Goal: Navigation & Orientation: Find specific page/section

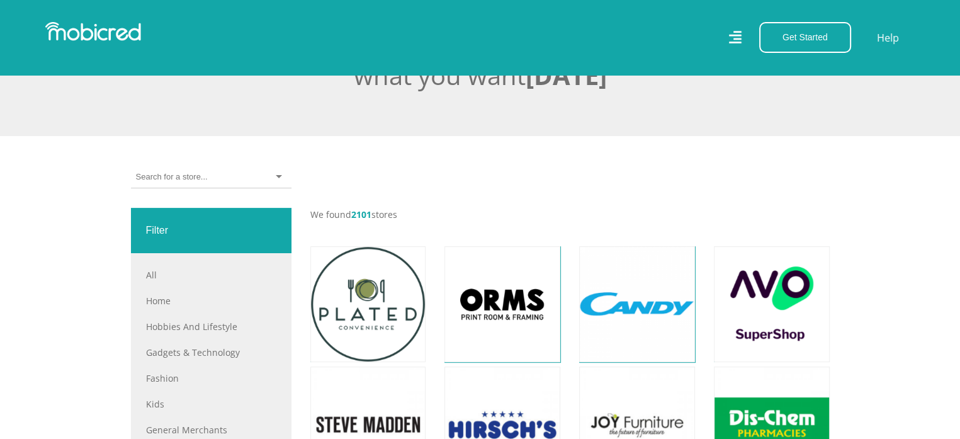
scroll to position [630, 0]
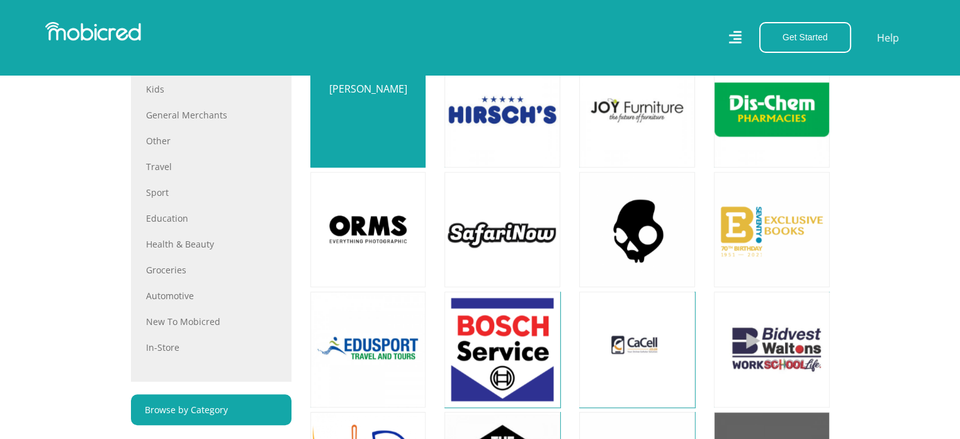
click at [373, 125] on link at bounding box center [368, 110] width 136 height 136
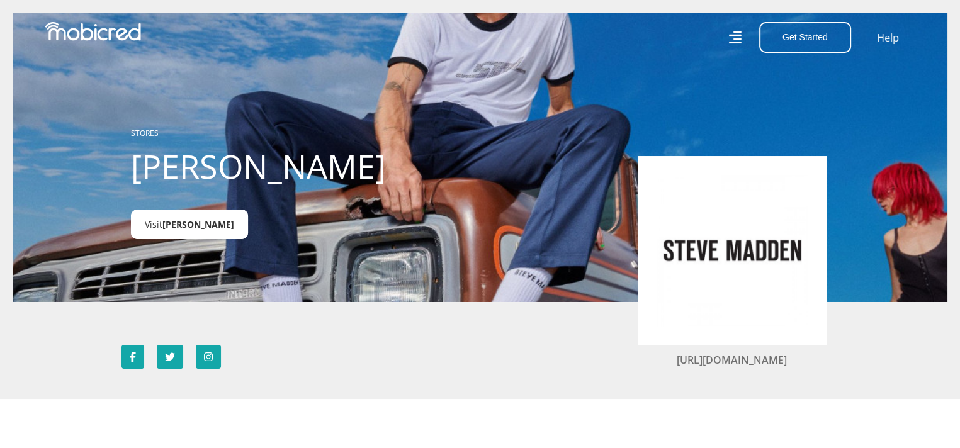
click at [205, 221] on span "[PERSON_NAME]" at bounding box center [198, 224] width 72 height 12
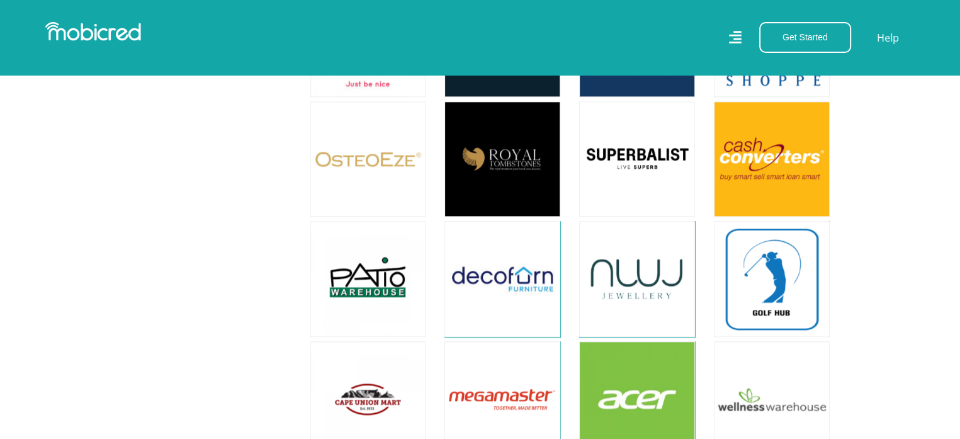
scroll to position [1187, 0]
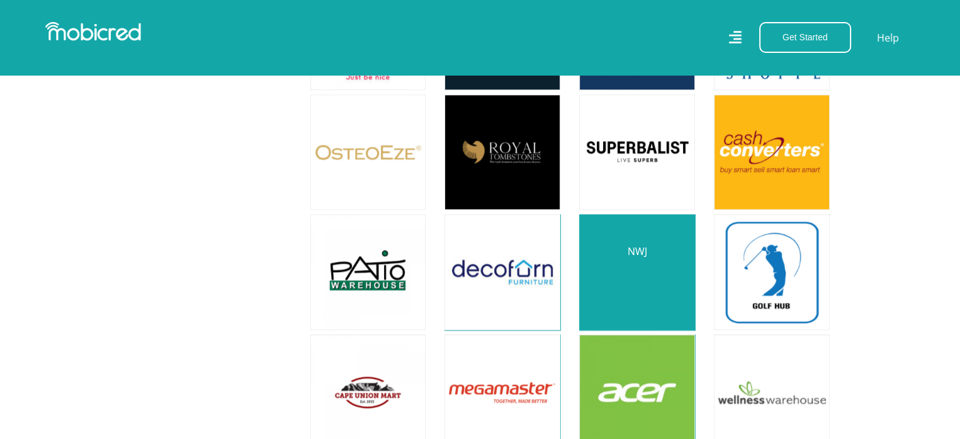
click at [632, 278] on link at bounding box center [637, 272] width 136 height 136
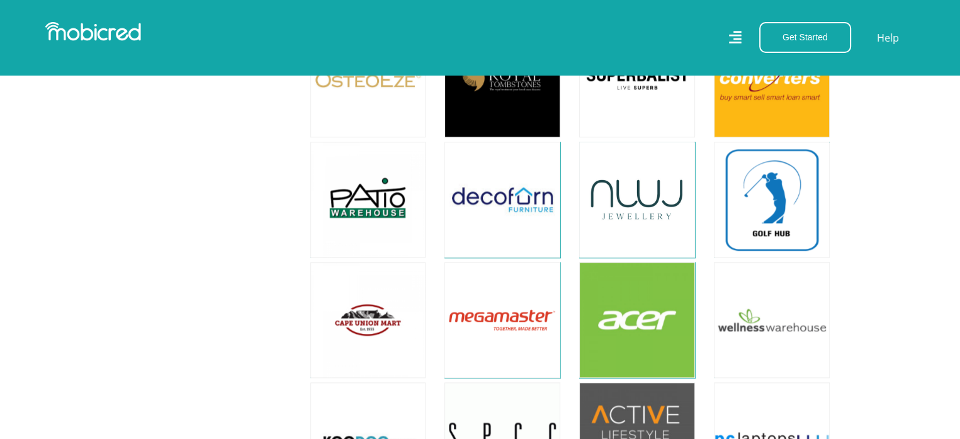
scroll to position [1264, 0]
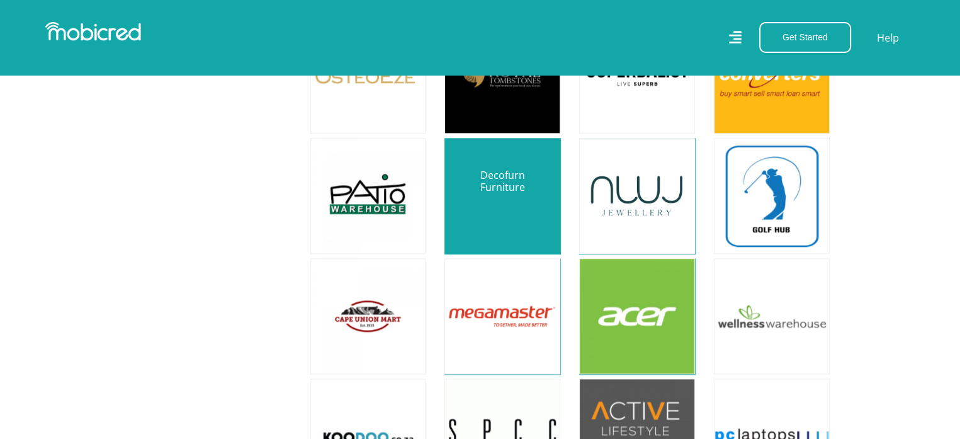
click at [456, 205] on link at bounding box center [502, 196] width 136 height 136
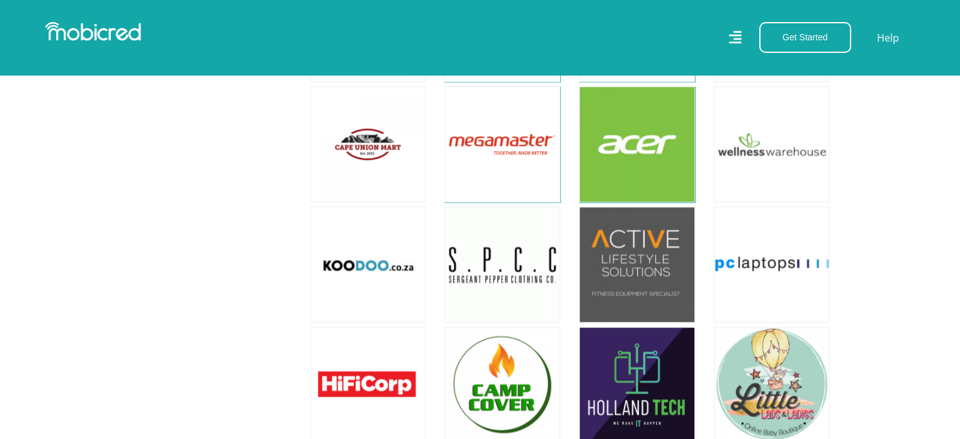
scroll to position [1439, 0]
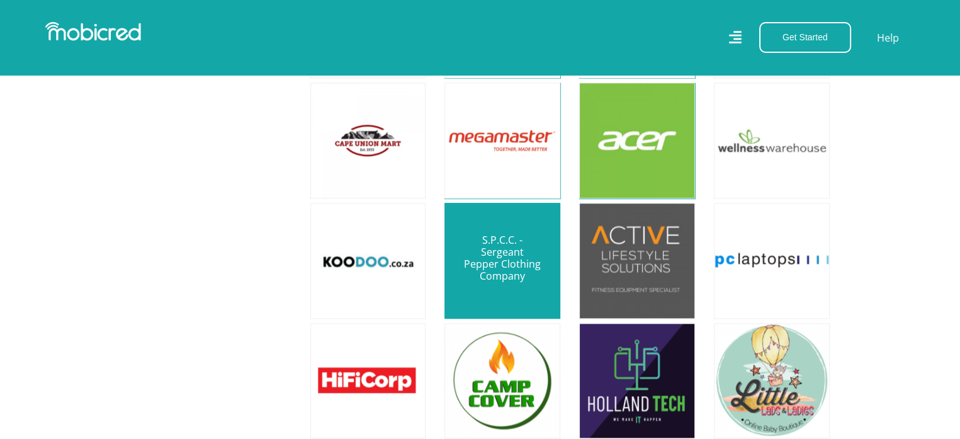
click at [524, 251] on link at bounding box center [502, 261] width 136 height 136
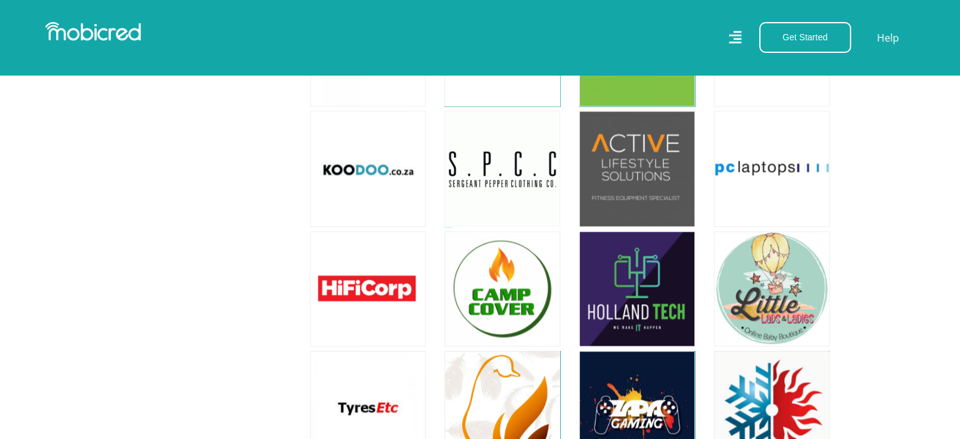
scroll to position [1550, 0]
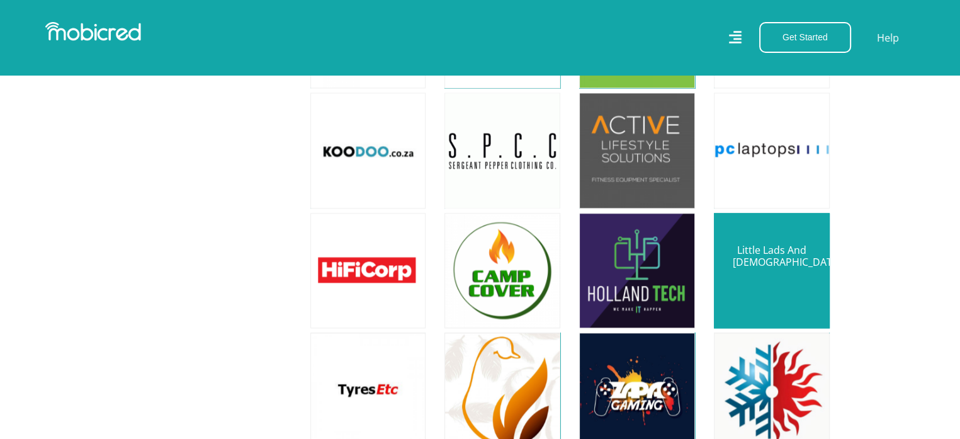
click at [778, 283] on link at bounding box center [772, 271] width 136 height 136
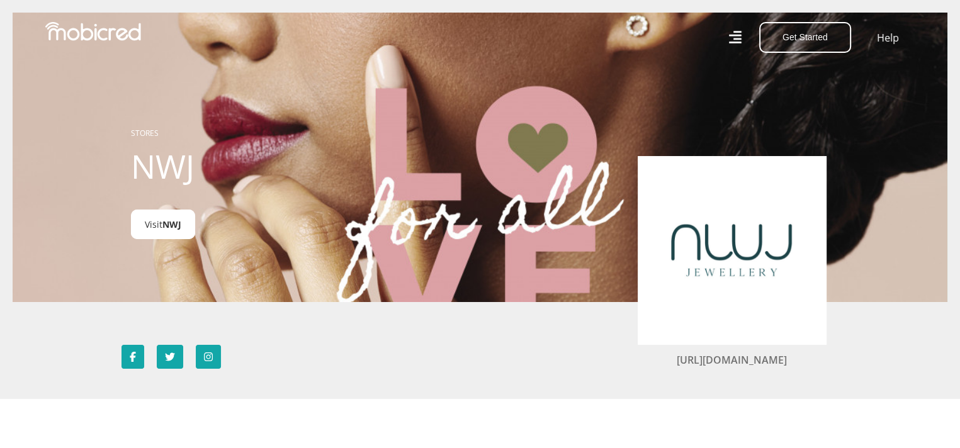
click at [157, 224] on link "Visit NWJ" at bounding box center [163, 225] width 64 height 30
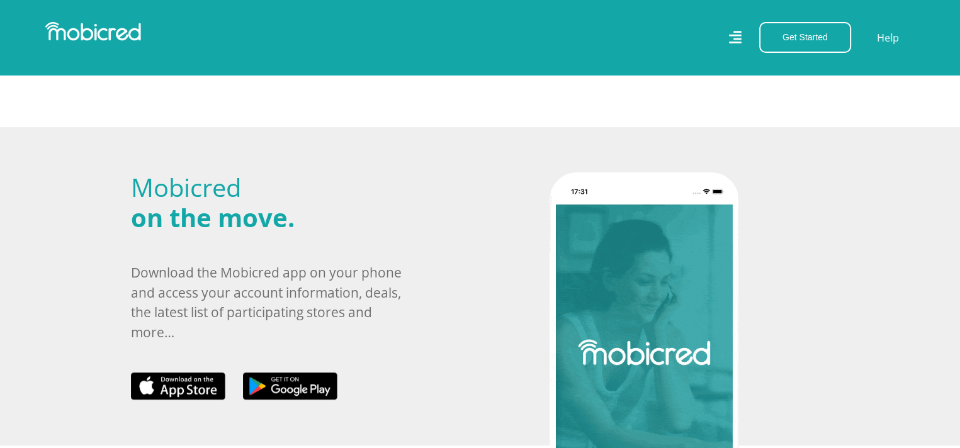
scroll to position [630, 0]
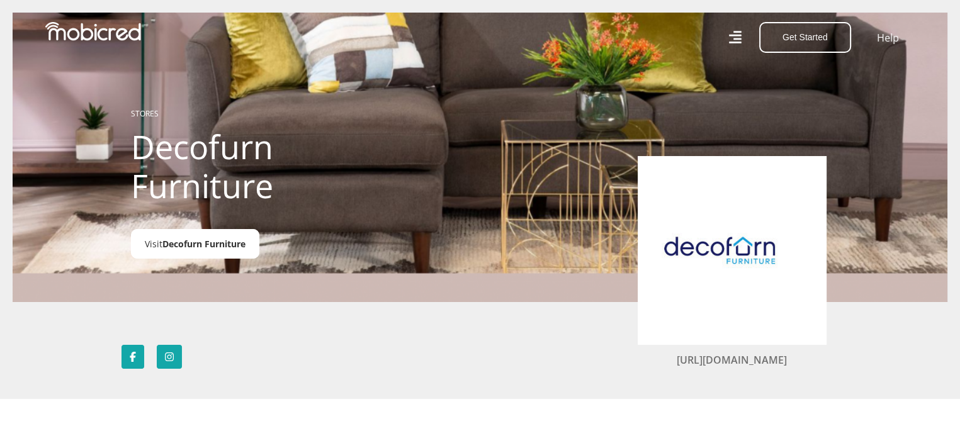
click at [174, 244] on span "Decofurn Furniture" at bounding box center [203, 244] width 83 height 12
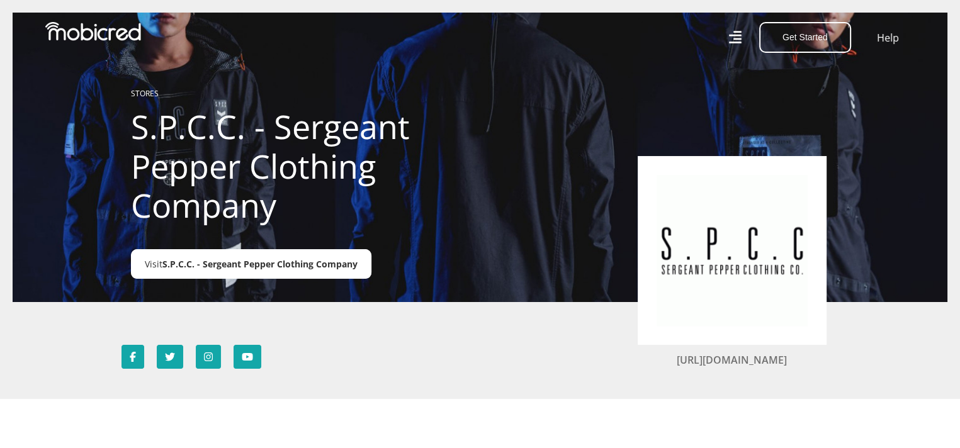
click at [245, 263] on span "S.P.C.C. - Sergeant Pepper Clothing Company" at bounding box center [259, 264] width 195 height 12
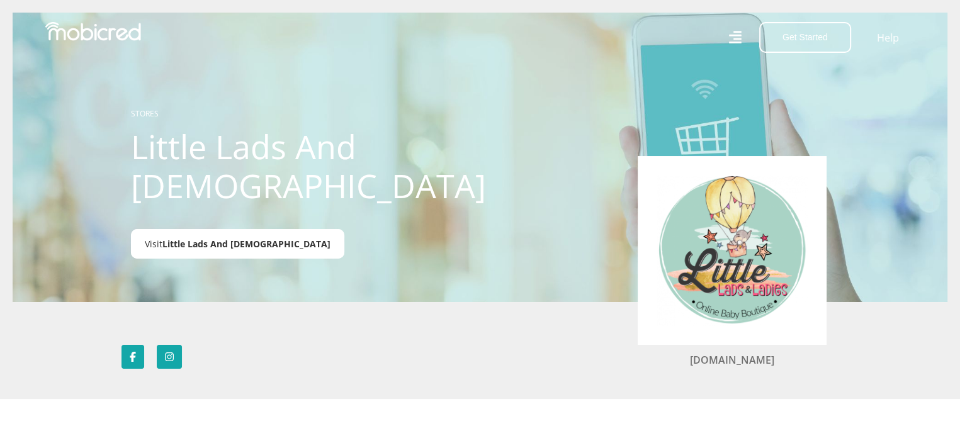
click at [195, 236] on link "Visit Little Lads And [DEMOGRAPHIC_DATA]" at bounding box center [237, 244] width 213 height 30
click at [187, 246] on span "Little Lads And Ladies" at bounding box center [246, 244] width 168 height 12
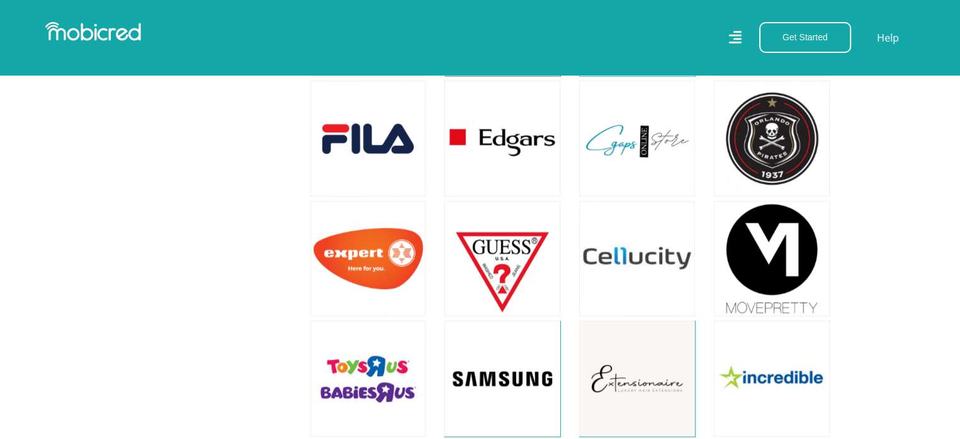
scroll to position [1085, 0]
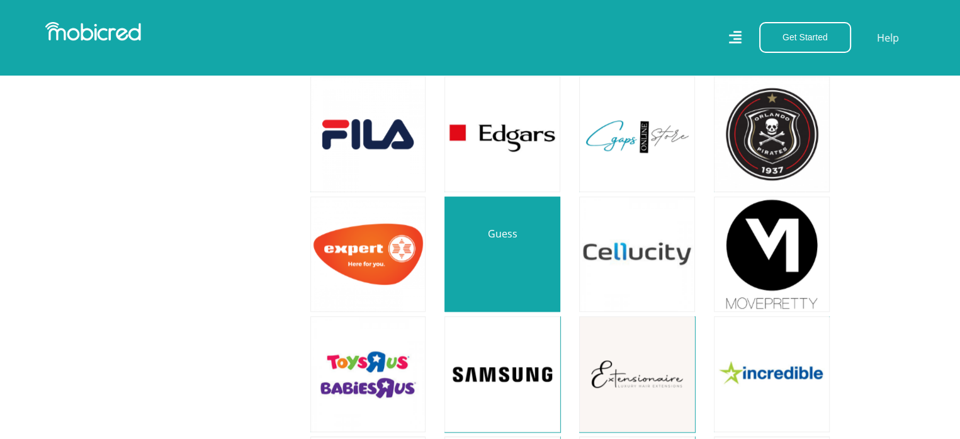
click at [502, 276] on link at bounding box center [502, 254] width 136 height 136
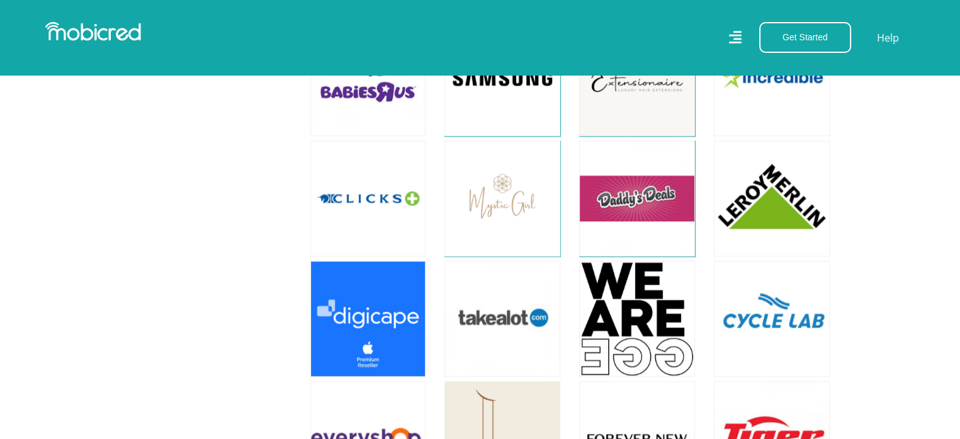
scroll to position [1403, 0]
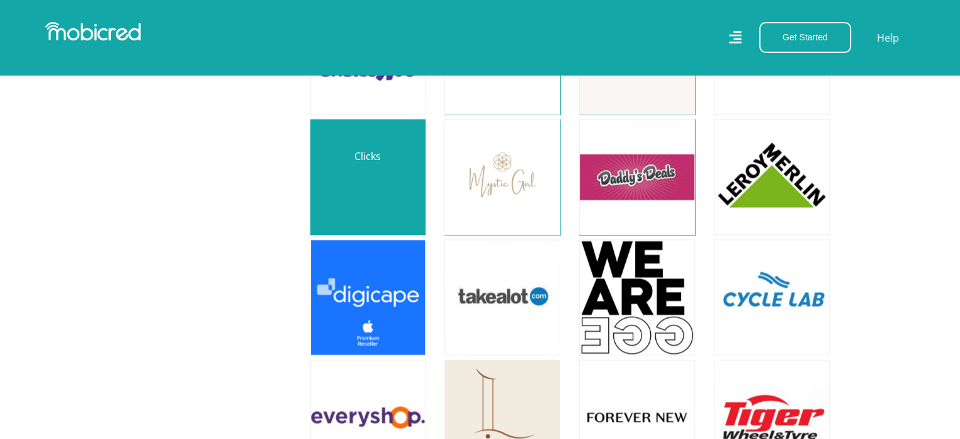
click at [354, 190] on link at bounding box center [368, 177] width 136 height 136
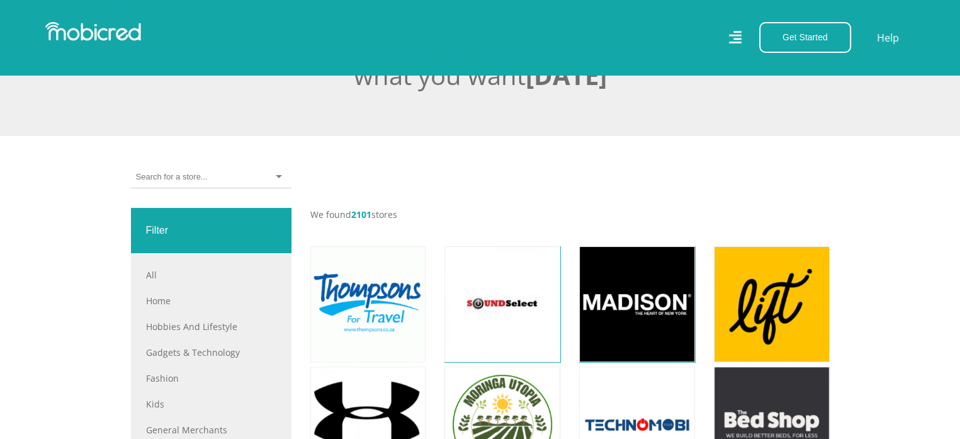
scroll to position [630, 0]
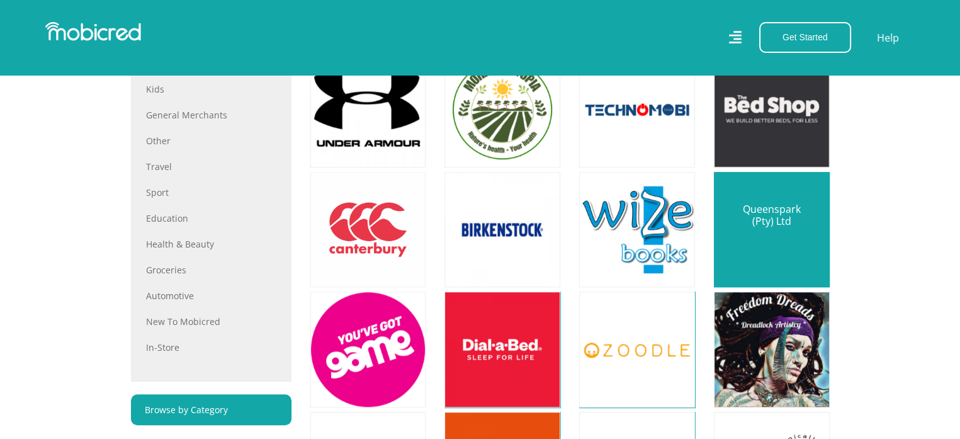
click at [768, 216] on link at bounding box center [772, 230] width 136 height 136
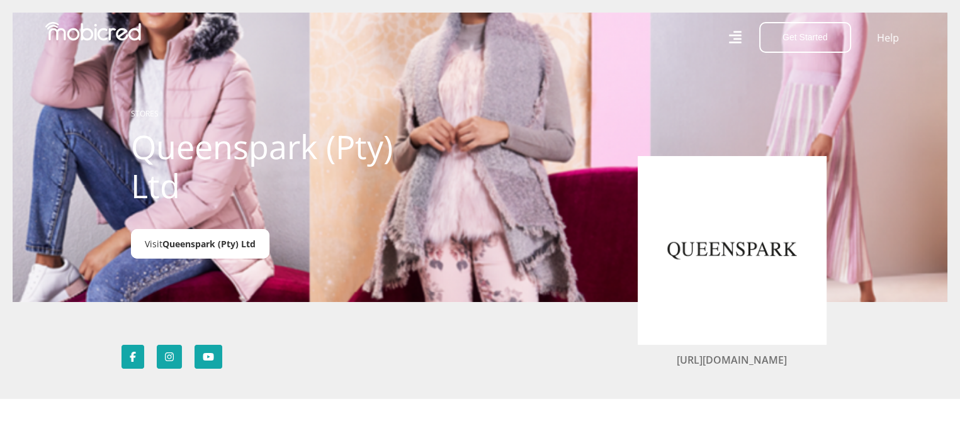
click at [179, 246] on span "Queenspark (Pty) Ltd" at bounding box center [208, 244] width 93 height 12
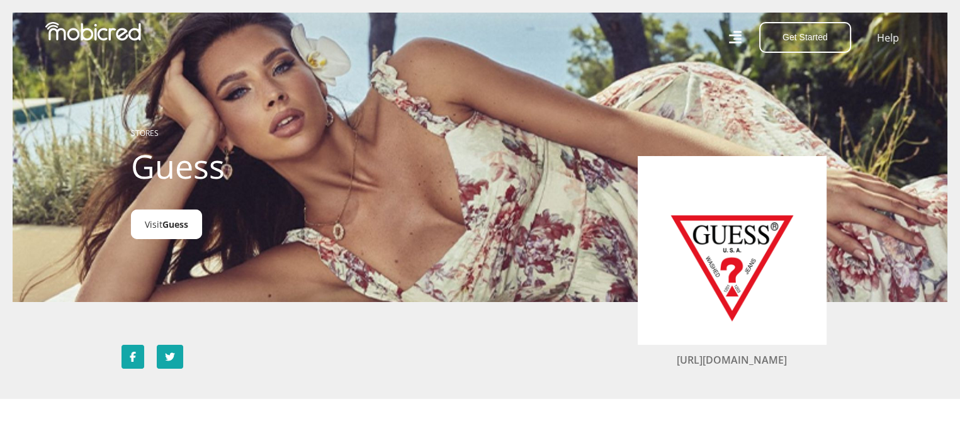
click at [191, 224] on link "Visit Guess" at bounding box center [166, 225] width 71 height 30
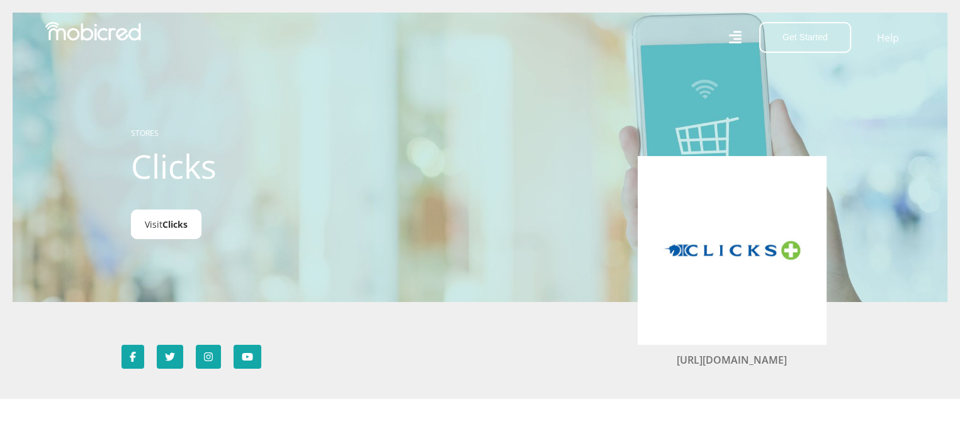
click at [173, 224] on span "Clicks" at bounding box center [174, 224] width 25 height 12
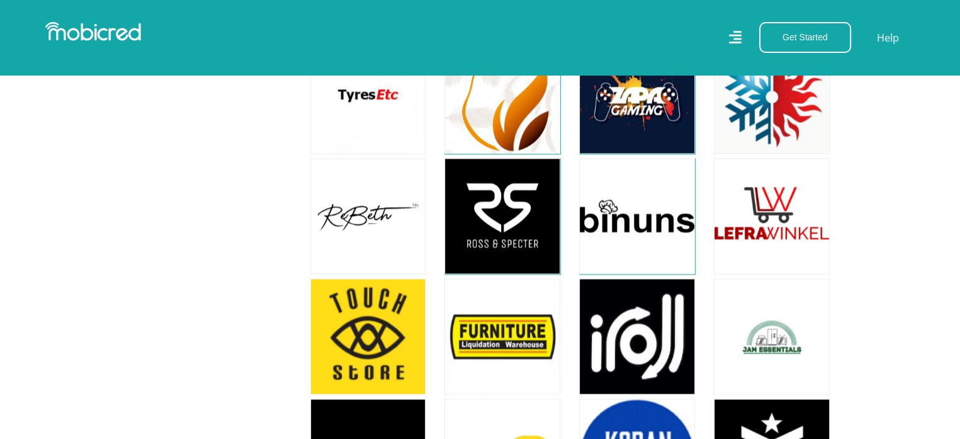
scroll to position [1859, 0]
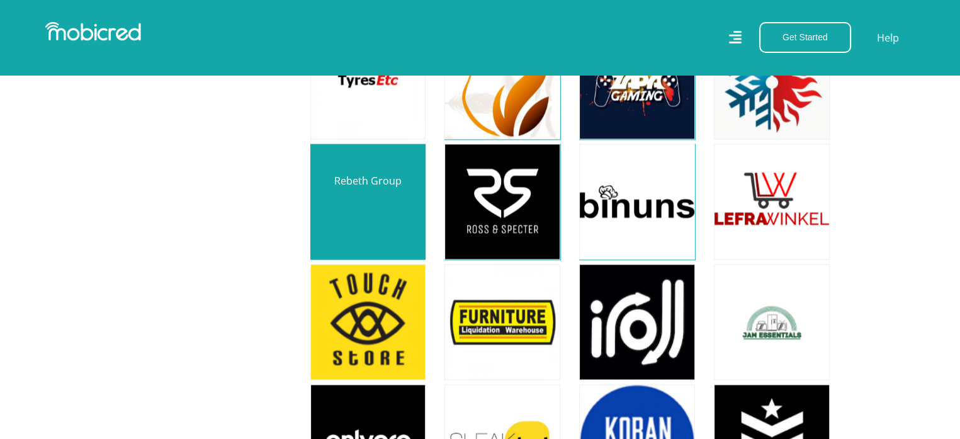
click at [358, 180] on link at bounding box center [368, 201] width 136 height 136
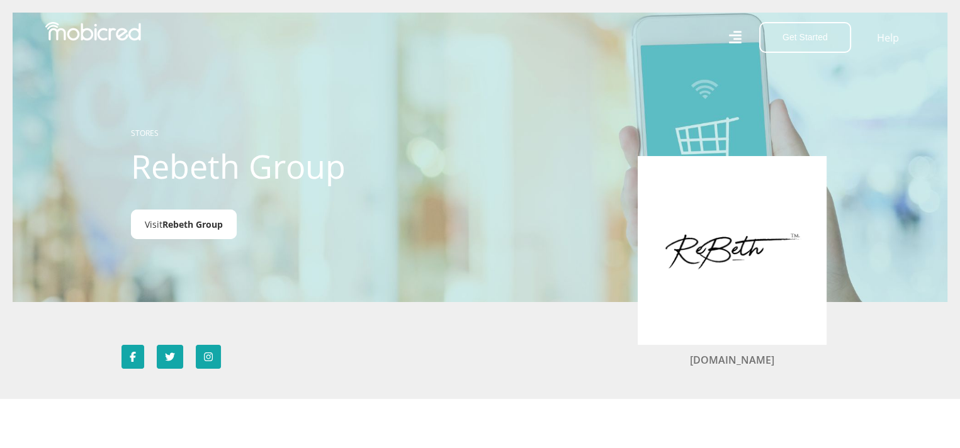
click at [181, 222] on span "Rebeth Group" at bounding box center [192, 224] width 60 height 12
click at [173, 229] on span "Rebeth Group" at bounding box center [192, 224] width 60 height 12
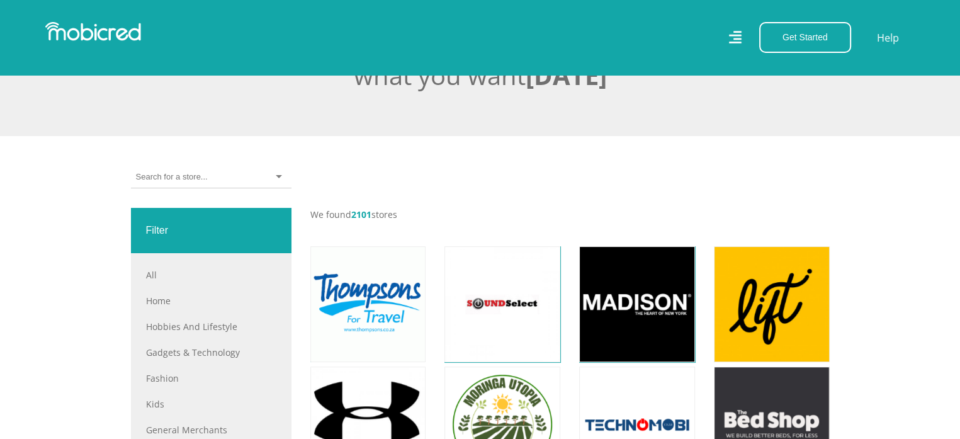
scroll to position [630, 0]
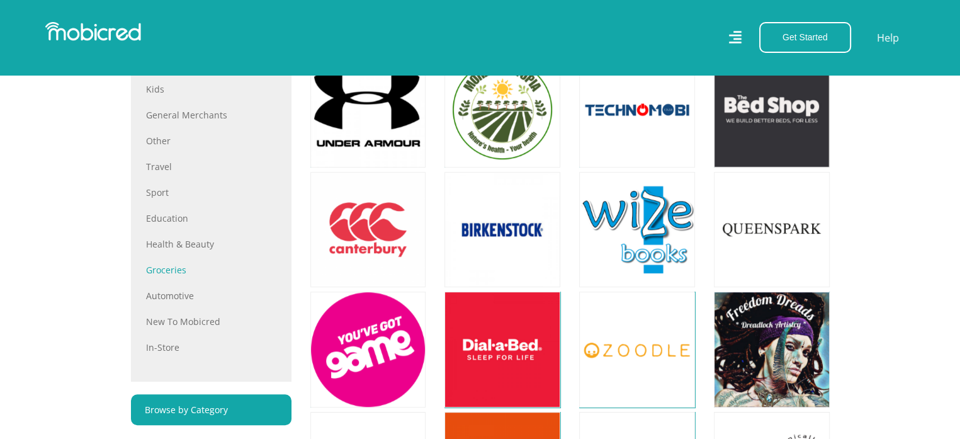
click at [173, 267] on link "Groceries" at bounding box center [211, 269] width 130 height 13
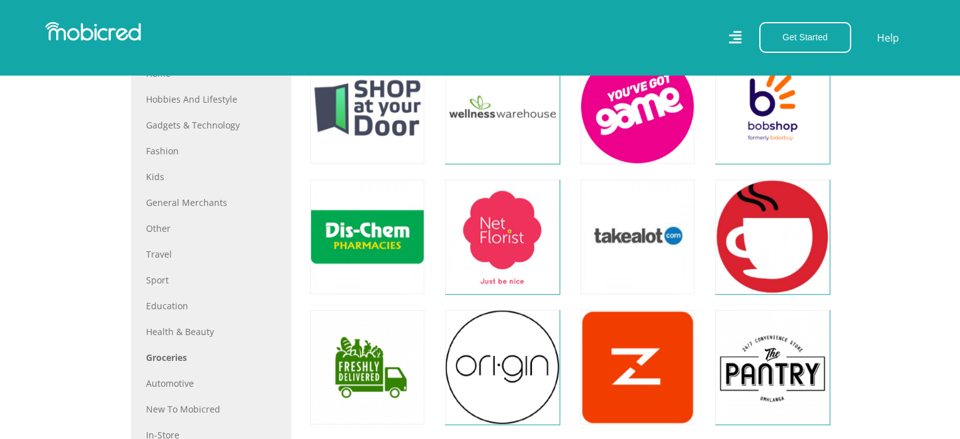
scroll to position [315, 0]
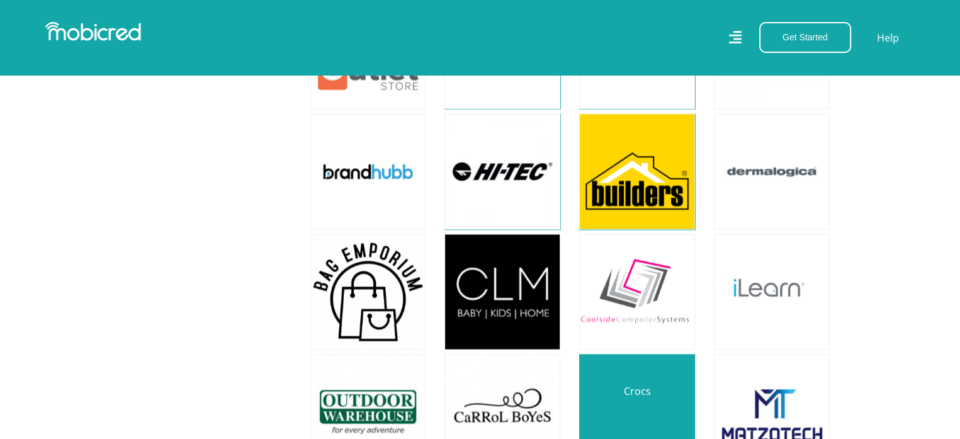
scroll to position [2204, 0]
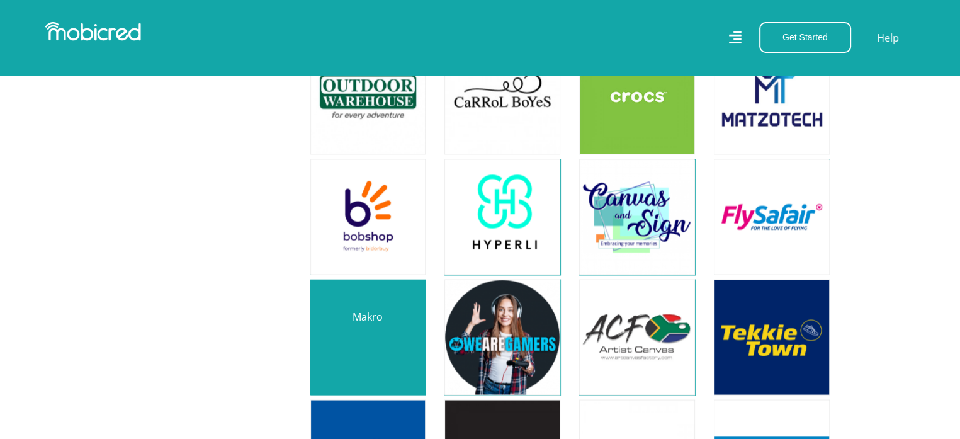
click at [400, 329] on link at bounding box center [368, 337] width 136 height 136
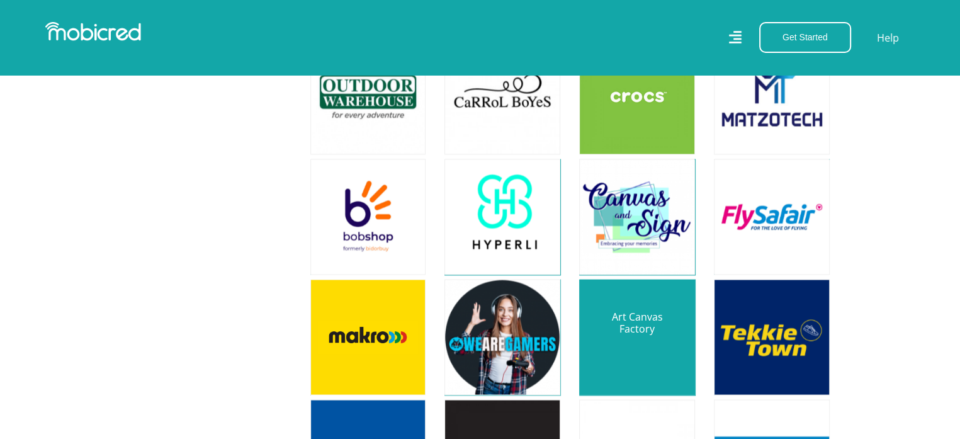
scroll to position [2519, 0]
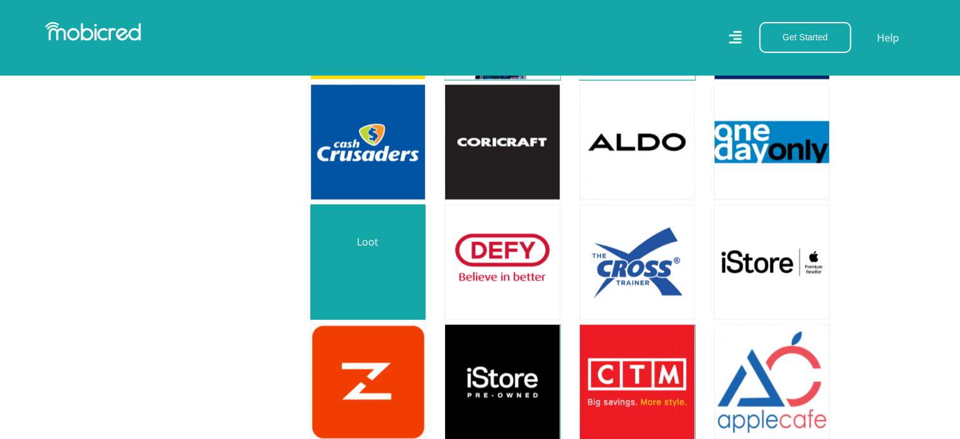
click at [360, 251] on link at bounding box center [368, 263] width 136 height 136
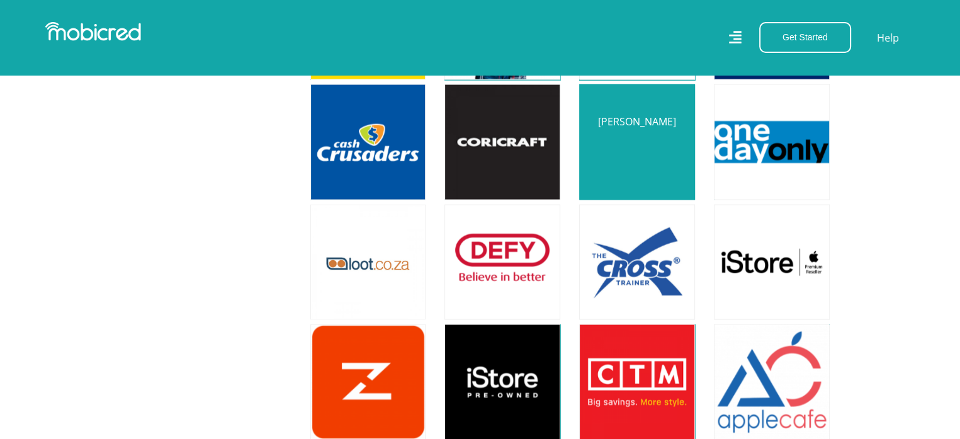
click at [616, 138] on link at bounding box center [637, 142] width 136 height 136
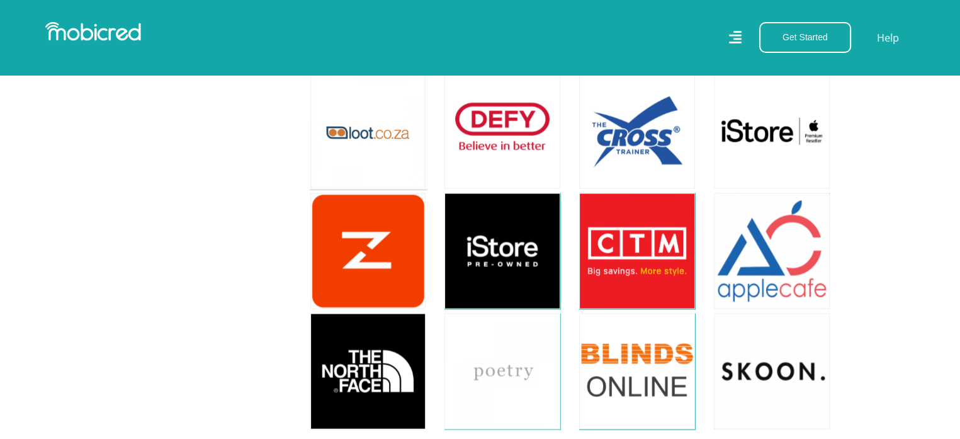
scroll to position [2655, 0]
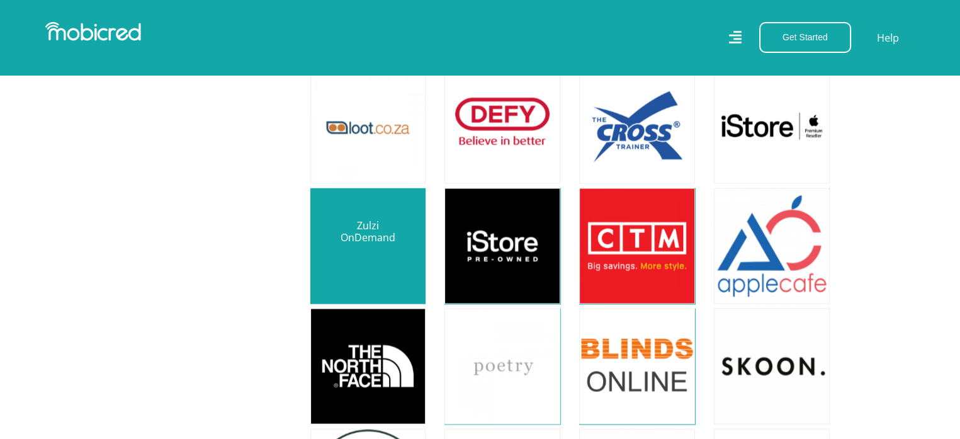
click at [394, 248] on link at bounding box center [368, 246] width 136 height 136
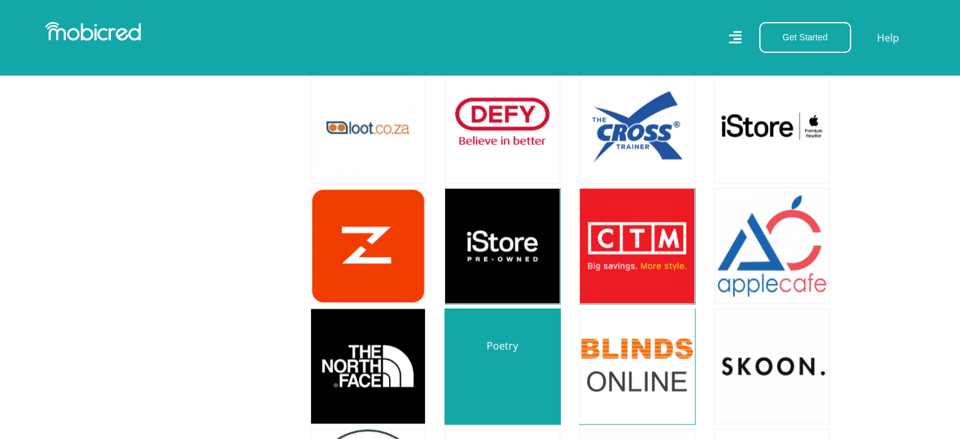
click at [500, 345] on link at bounding box center [502, 366] width 136 height 136
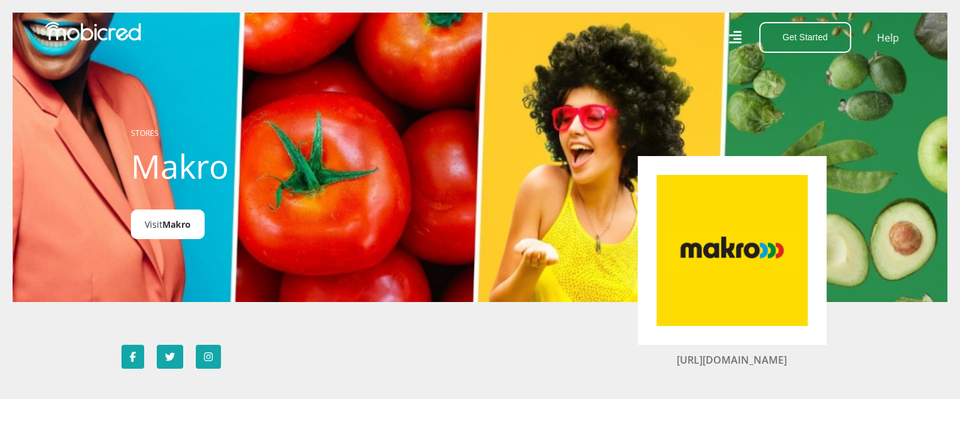
click at [174, 222] on span "Makro" at bounding box center [176, 224] width 28 height 12
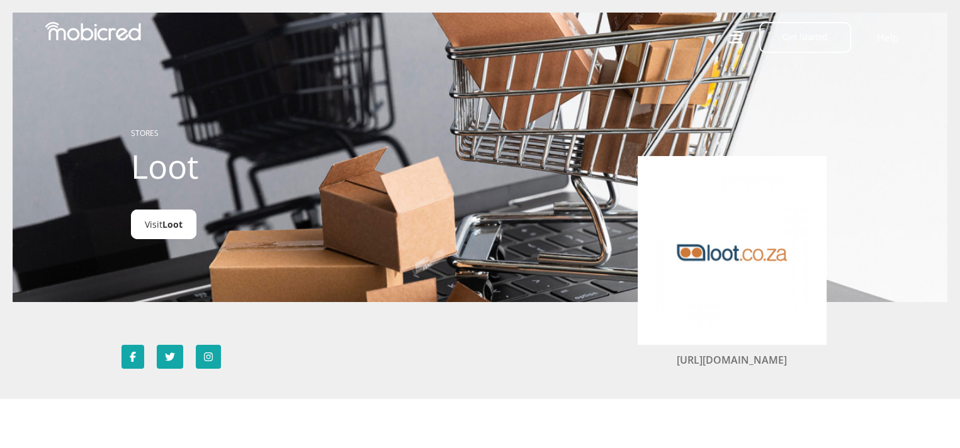
click at [166, 228] on span "Loot" at bounding box center [172, 224] width 20 height 12
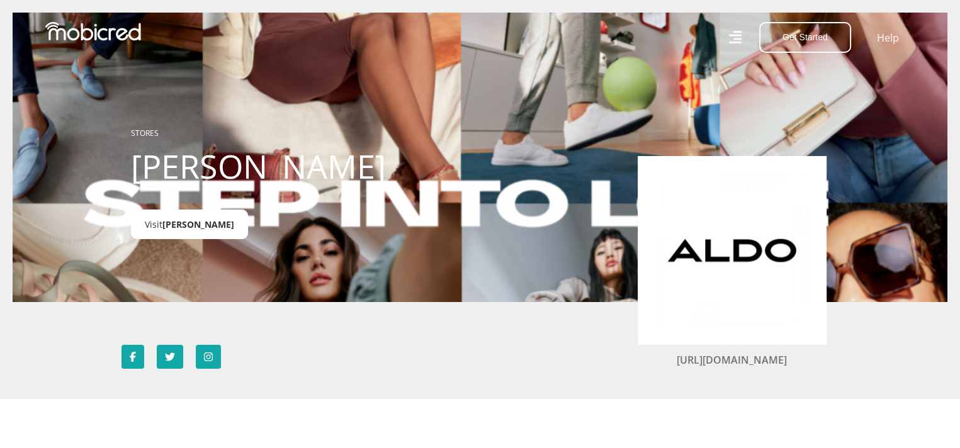
drag, startPoint x: 157, startPoint y: 226, endPoint x: 161, endPoint y: 220, distance: 6.8
click at [158, 225] on link "Visit Aldo" at bounding box center [189, 225] width 117 height 30
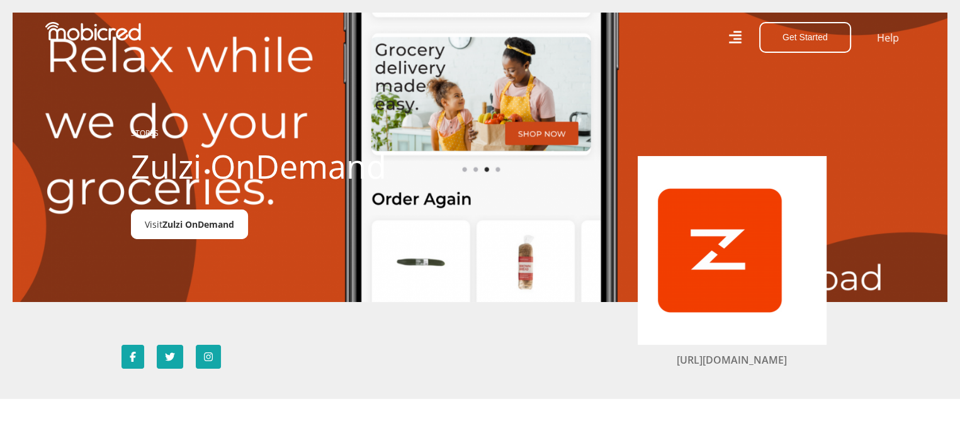
click at [222, 230] on span "Zulzi OnDemand" at bounding box center [198, 224] width 72 height 12
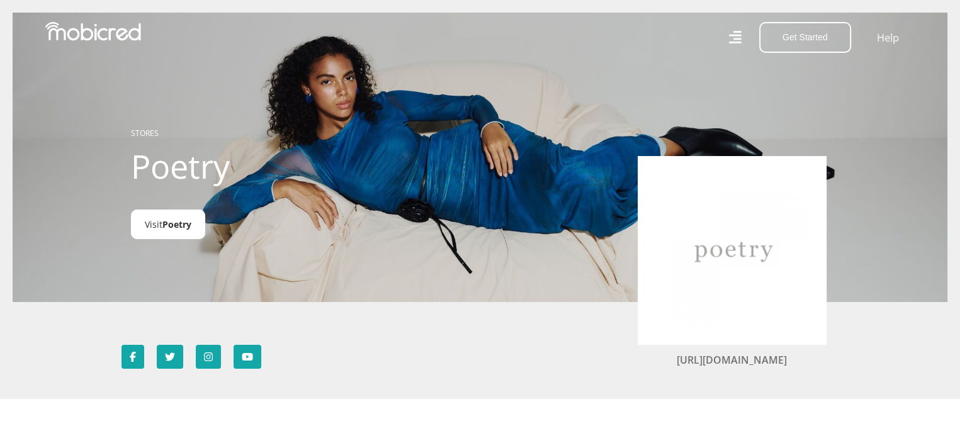
click at [178, 220] on span "Poetry" at bounding box center [176, 224] width 29 height 12
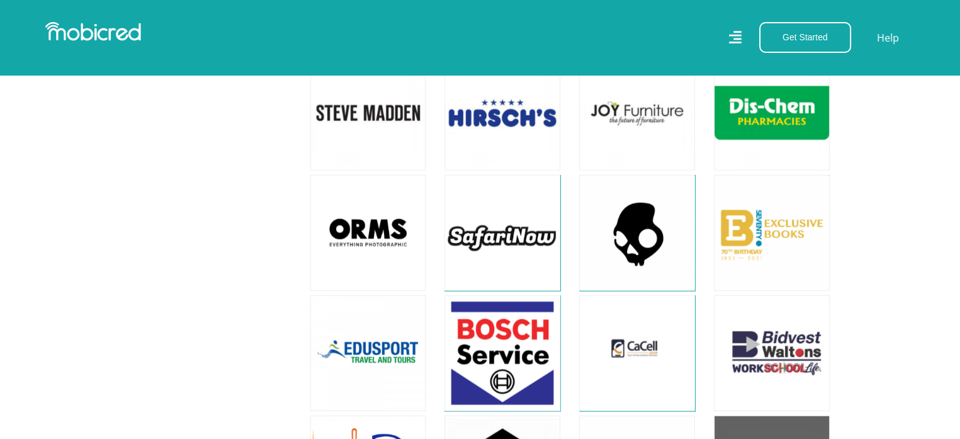
scroll to position [3463, 0]
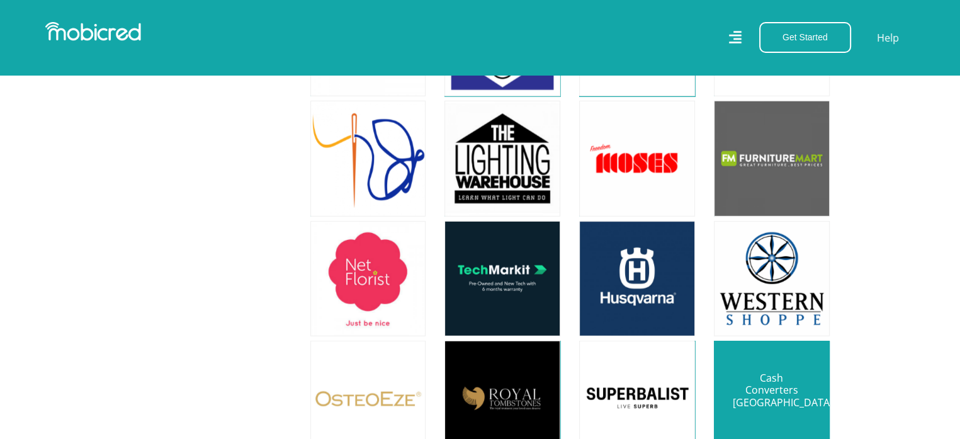
click at [759, 385] on link at bounding box center [772, 399] width 136 height 136
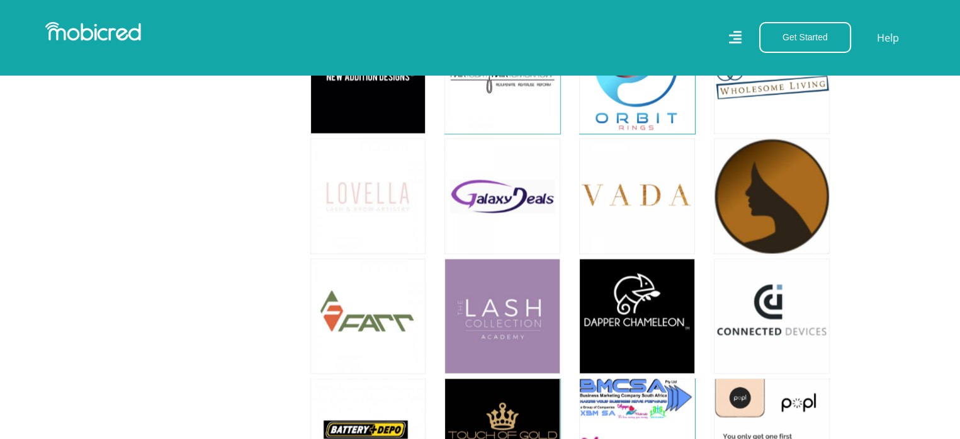
scroll to position [7583, 0]
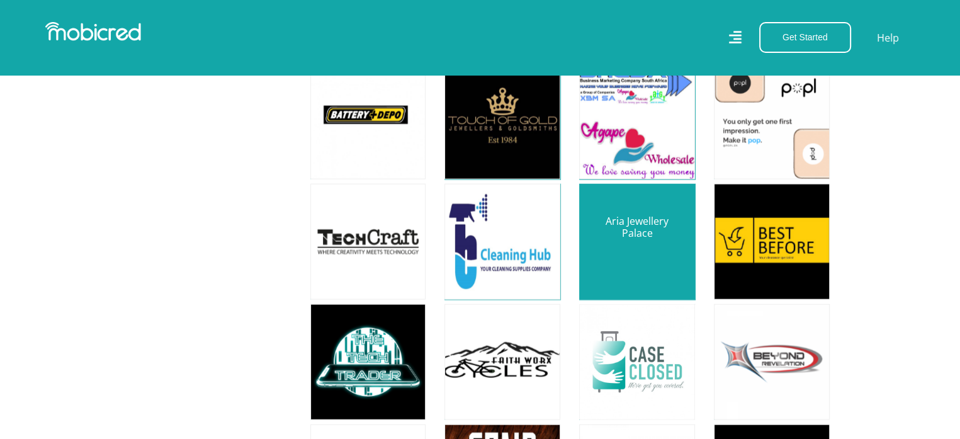
click at [627, 201] on link at bounding box center [637, 242] width 136 height 136
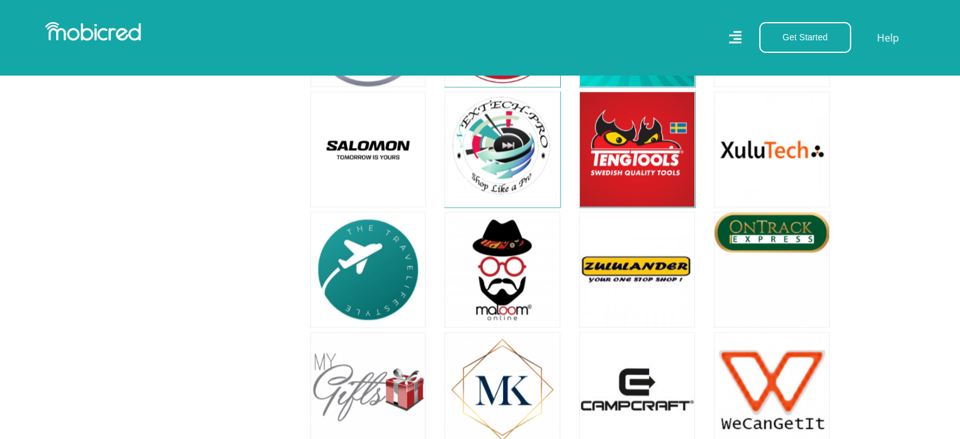
scroll to position [11099, 0]
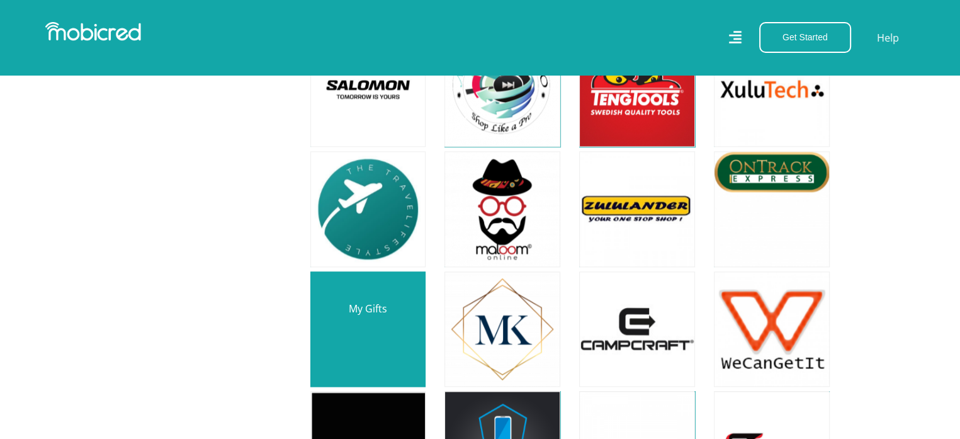
click at [333, 261] on link at bounding box center [368, 329] width 136 height 136
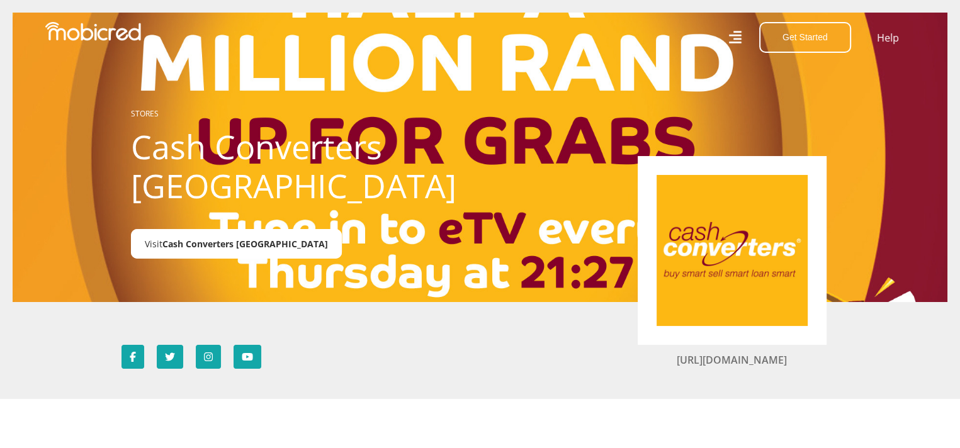
click at [191, 249] on span "Cash Converters South Africa" at bounding box center [245, 244] width 166 height 12
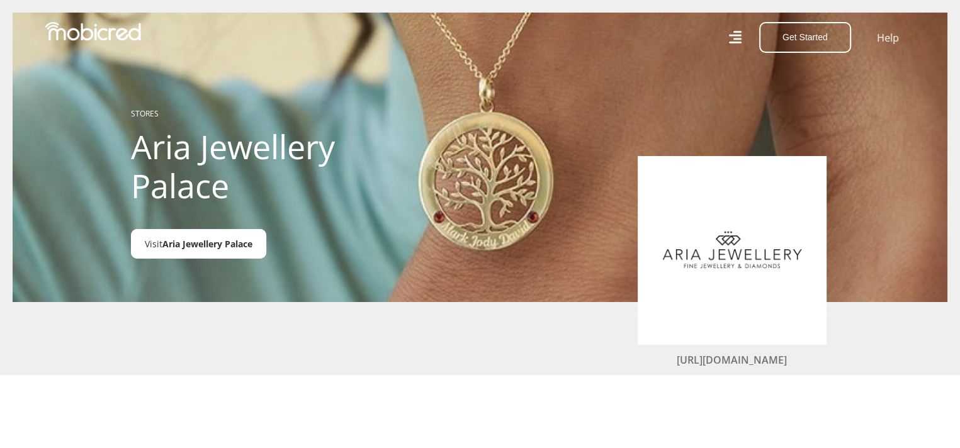
click at [188, 241] on span "Aria Jewellery Palace" at bounding box center [207, 244] width 90 height 12
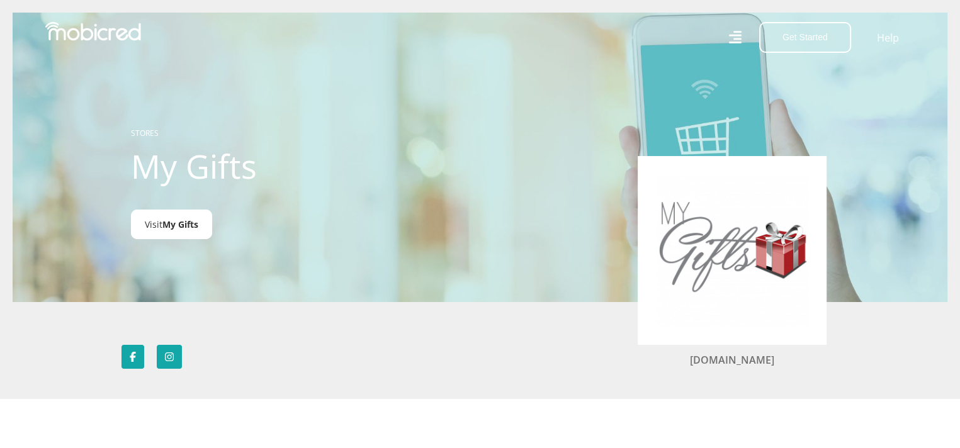
click at [178, 230] on span "My Gifts" at bounding box center [180, 224] width 36 height 12
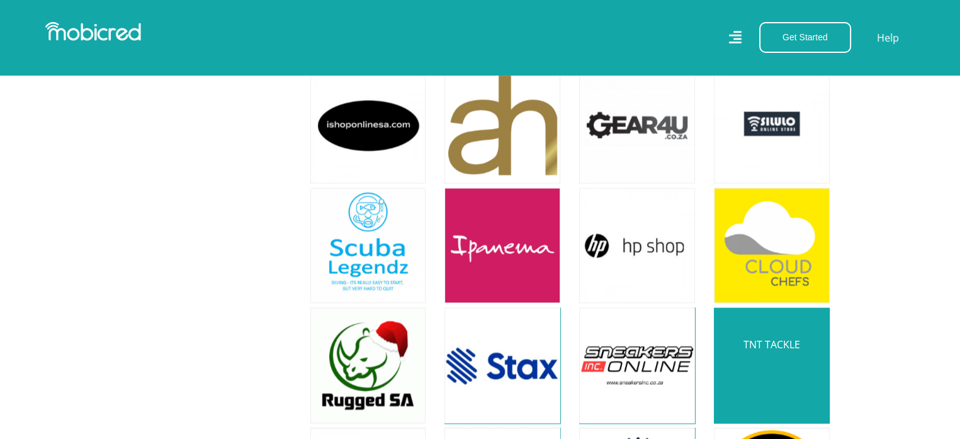
scroll to position [6064, 0]
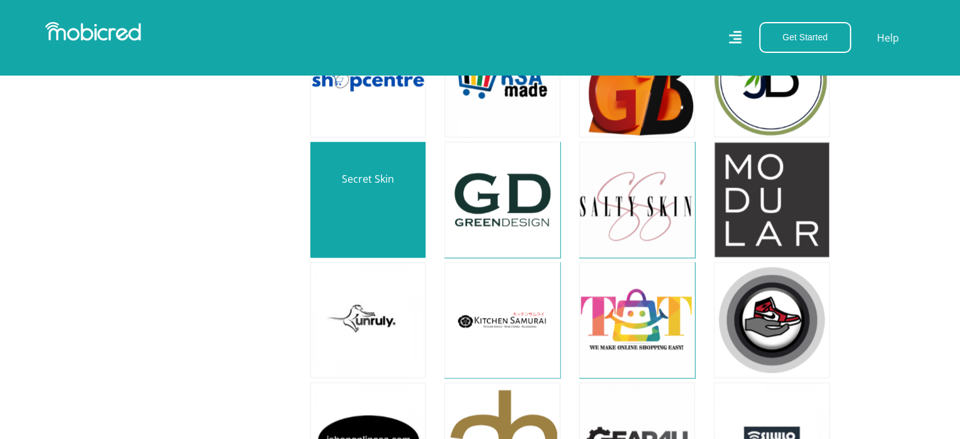
click at [351, 178] on link at bounding box center [368, 200] width 136 height 136
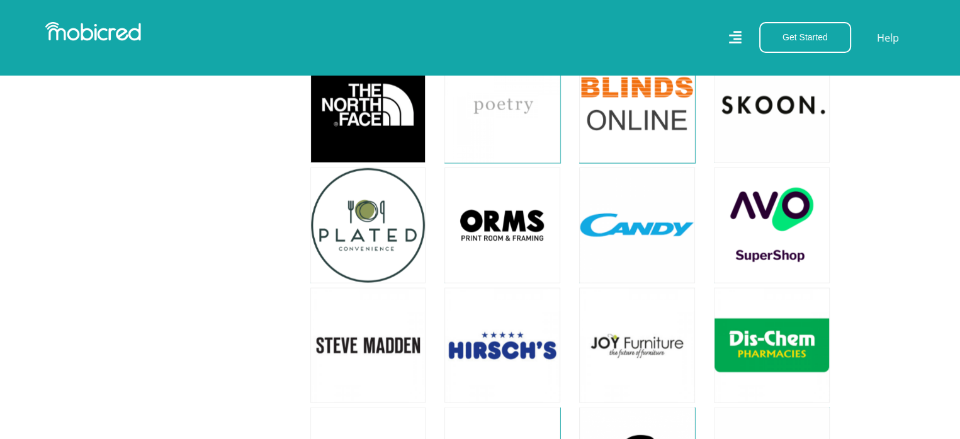
scroll to position [2601, 0]
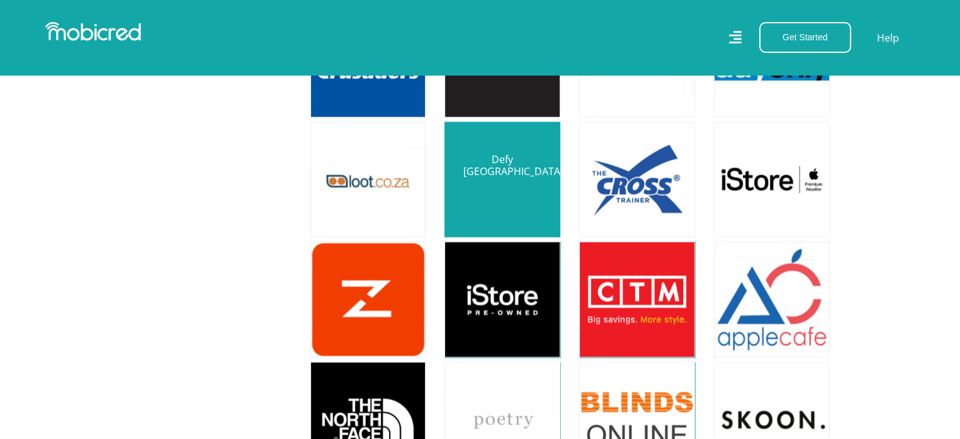
click at [501, 147] on link at bounding box center [502, 180] width 136 height 136
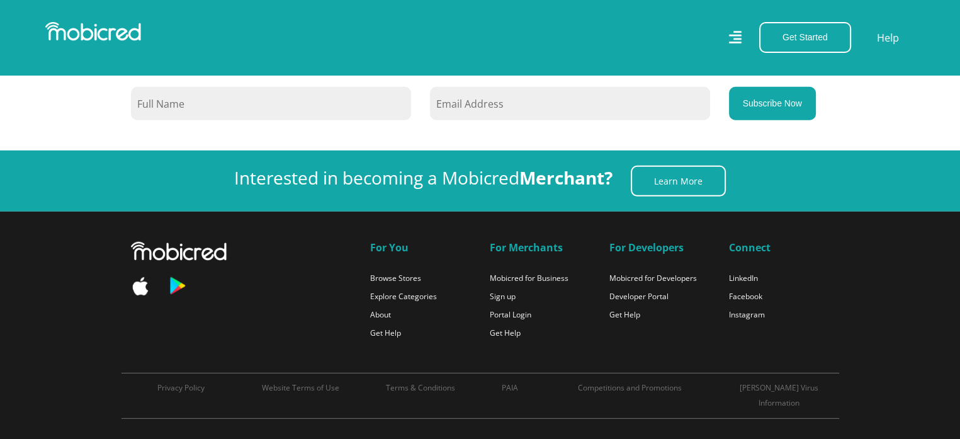
scroll to position [9374, 0]
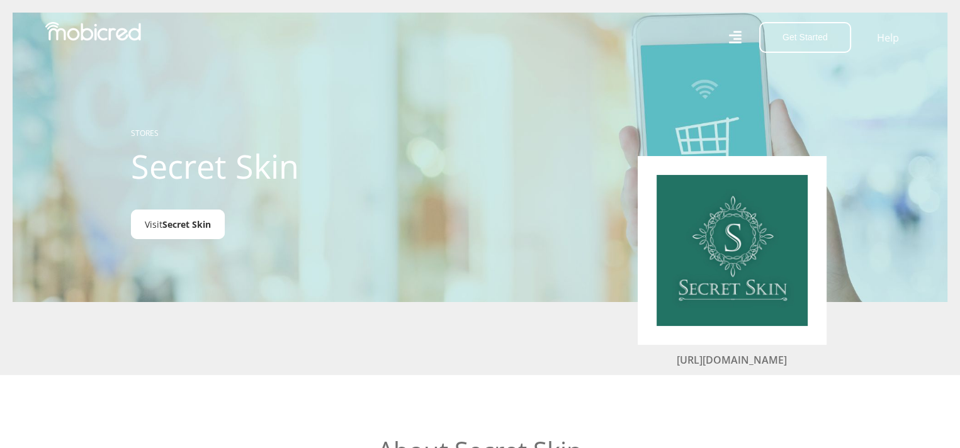
click at [183, 226] on span "Secret Skin" at bounding box center [186, 224] width 48 height 12
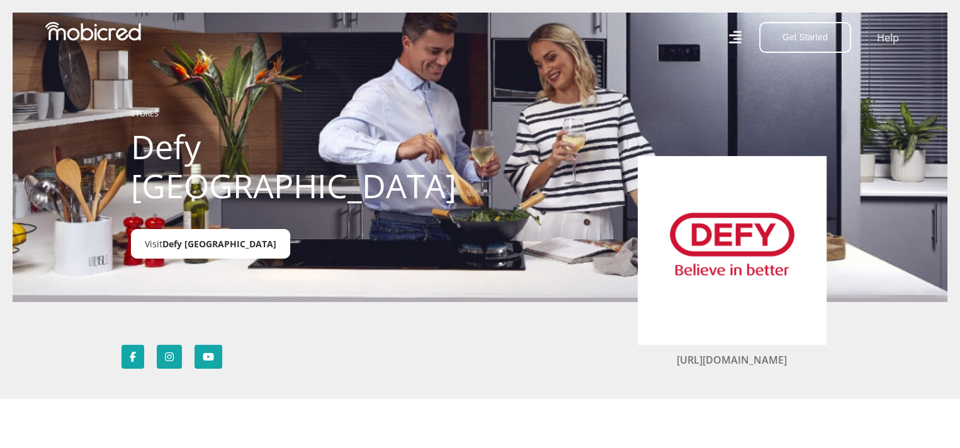
click at [215, 238] on span "Defy South Africa" at bounding box center [219, 244] width 114 height 12
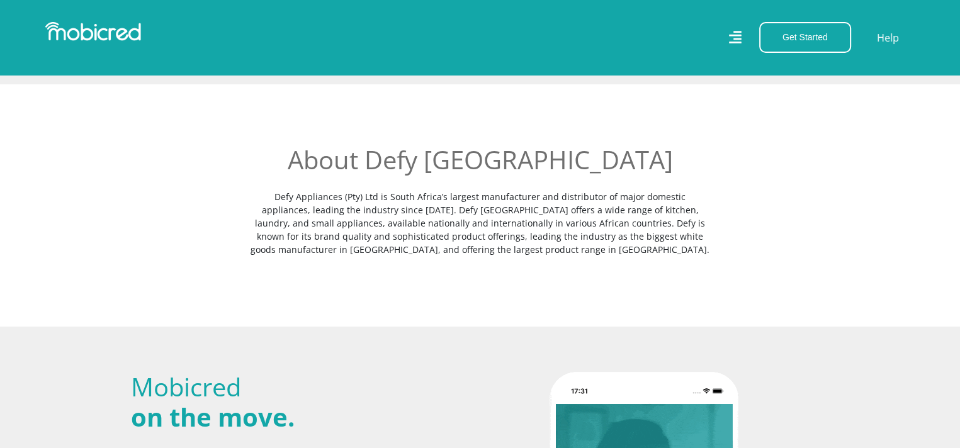
scroll to position [630, 0]
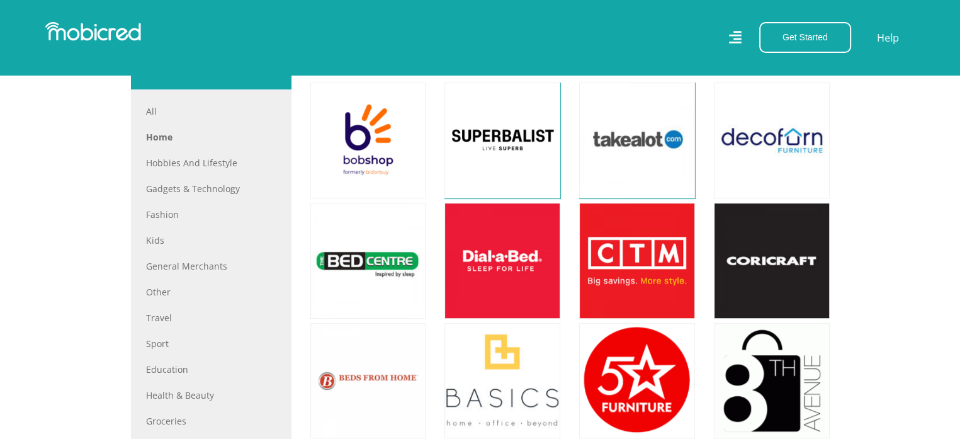
scroll to position [494, 0]
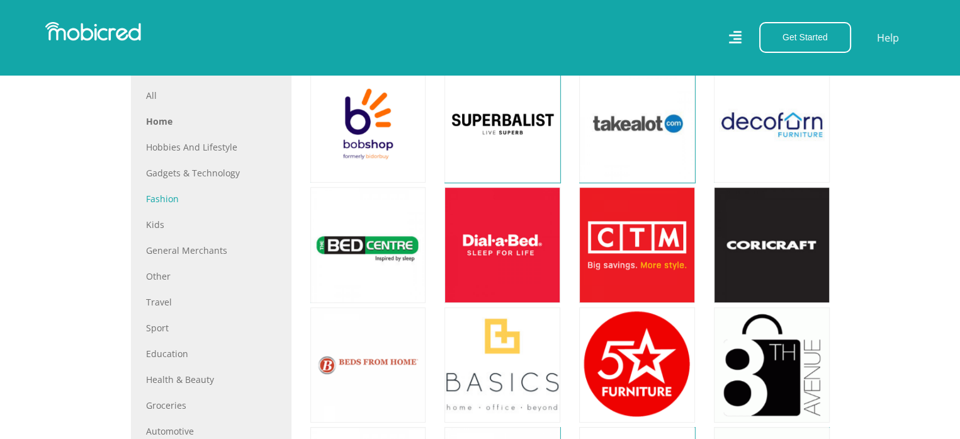
click at [169, 198] on link "Fashion" at bounding box center [211, 198] width 130 height 13
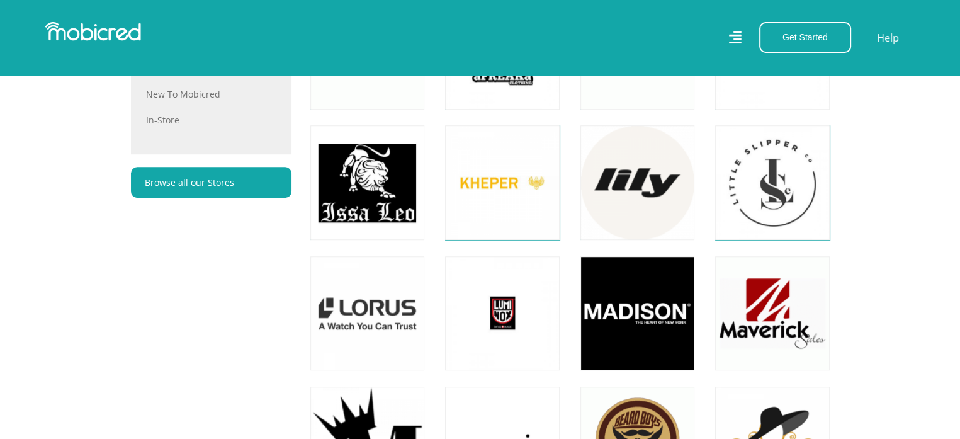
scroll to position [1259, 0]
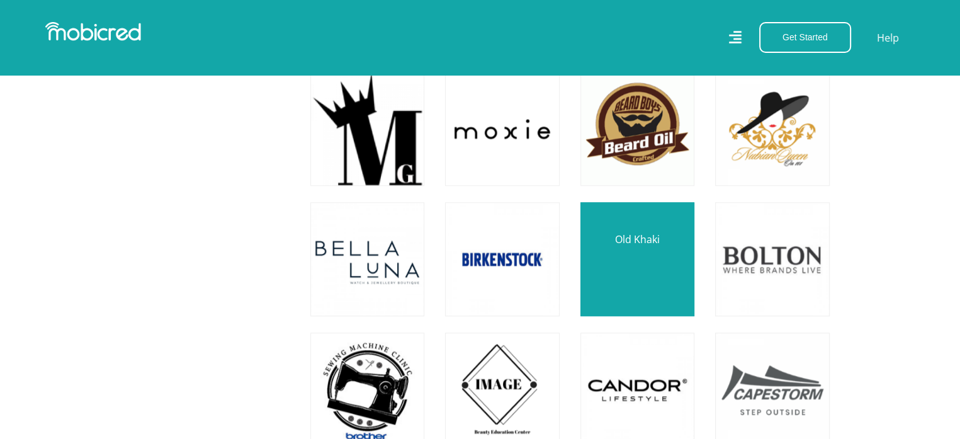
click at [634, 261] on link at bounding box center [637, 259] width 134 height 134
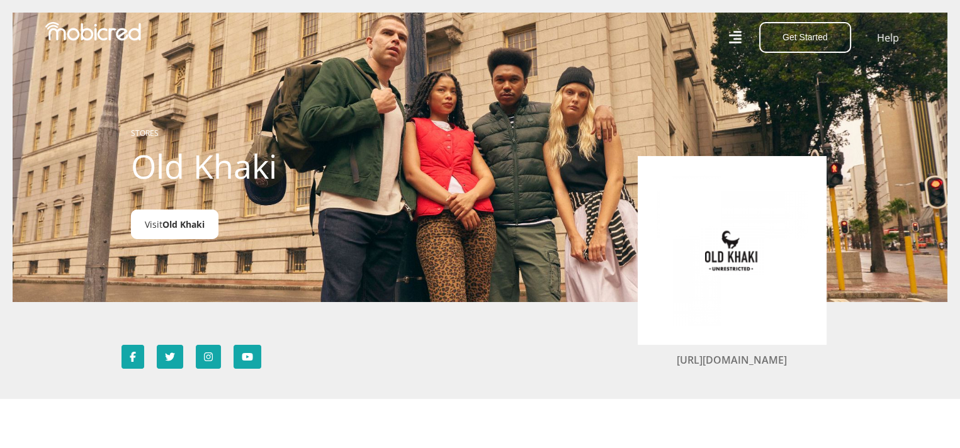
click at [159, 225] on link "Visit Old Khaki" at bounding box center [175, 225] width 88 height 30
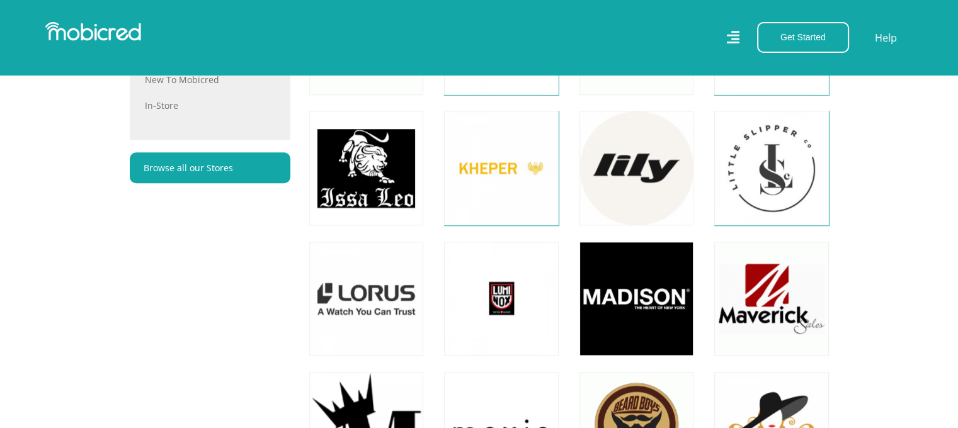
scroll to position [944, 0]
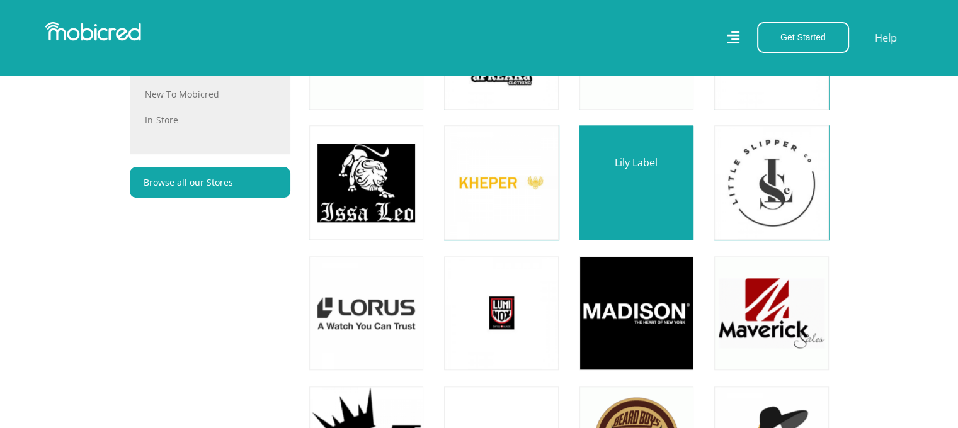
click at [655, 196] on link at bounding box center [636, 183] width 134 height 134
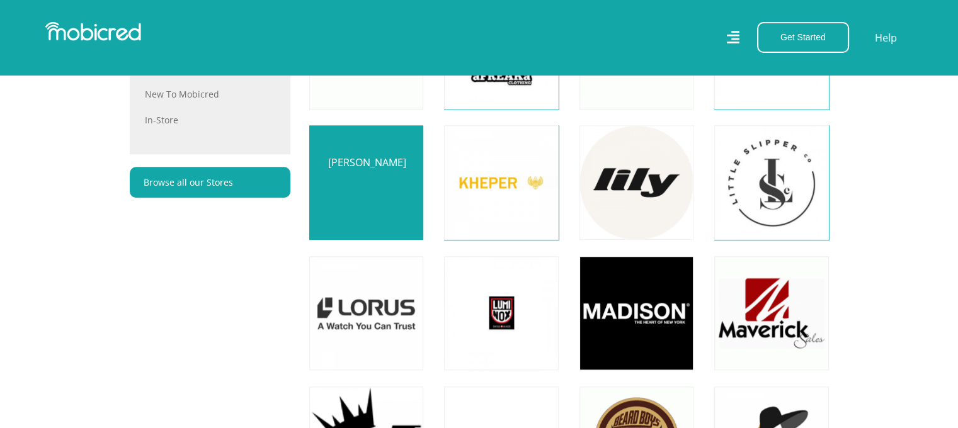
click at [405, 206] on link at bounding box center [366, 183] width 134 height 134
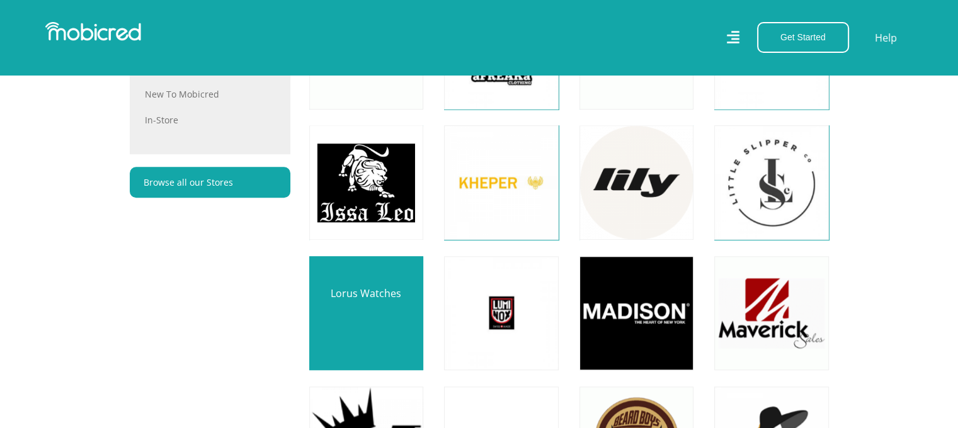
click at [364, 332] on link at bounding box center [366, 313] width 134 height 134
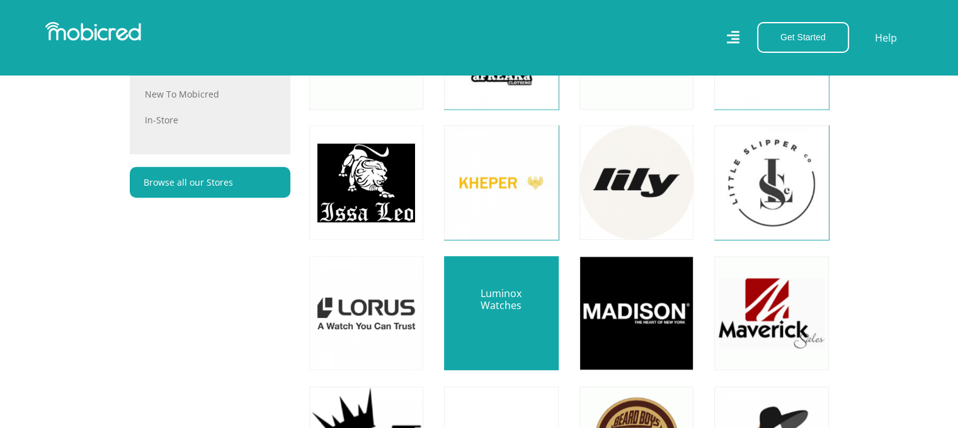
click at [501, 306] on link at bounding box center [501, 313] width 134 height 134
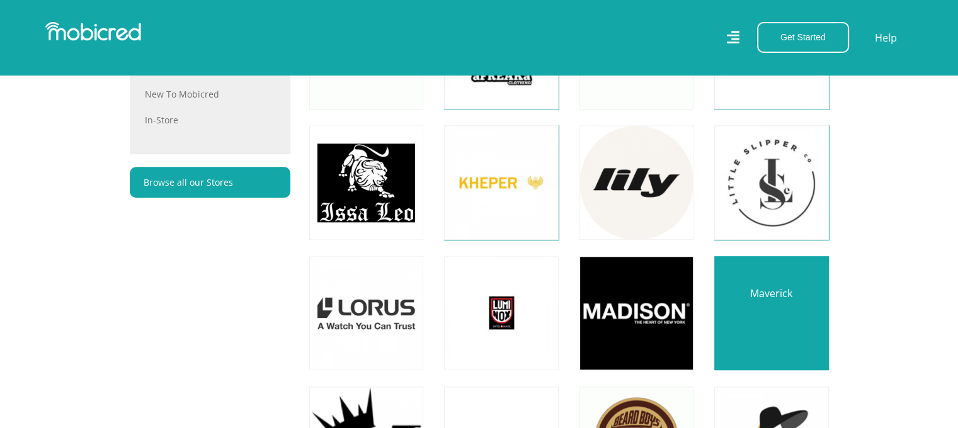
scroll to position [1259, 0]
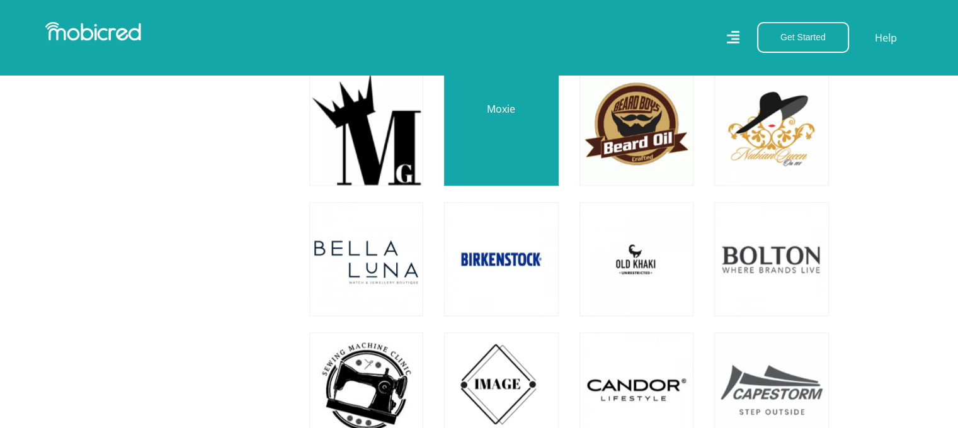
click at [499, 143] on link at bounding box center [501, 129] width 134 height 134
click at [499, 145] on link at bounding box center [501, 129] width 134 height 134
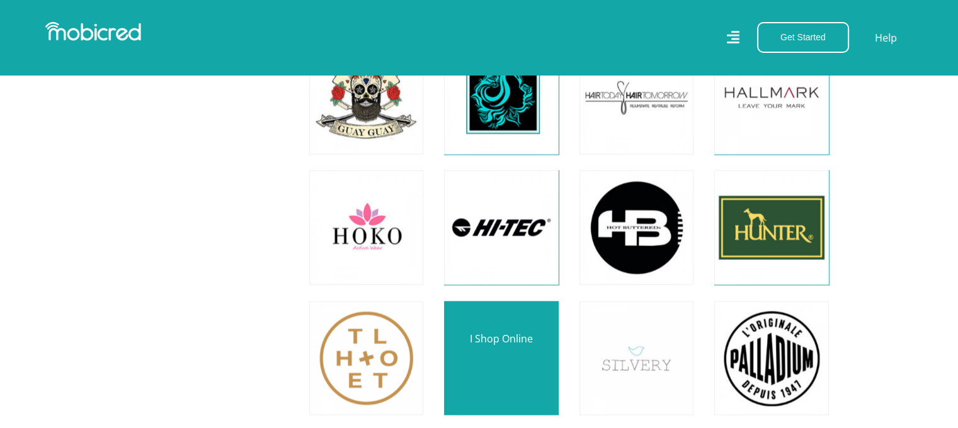
scroll to position [2519, 0]
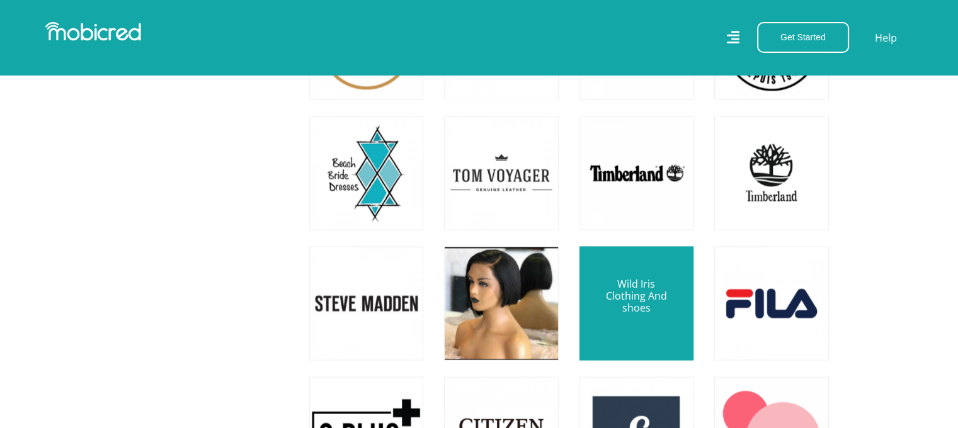
click at [632, 304] on link at bounding box center [636, 304] width 134 height 134
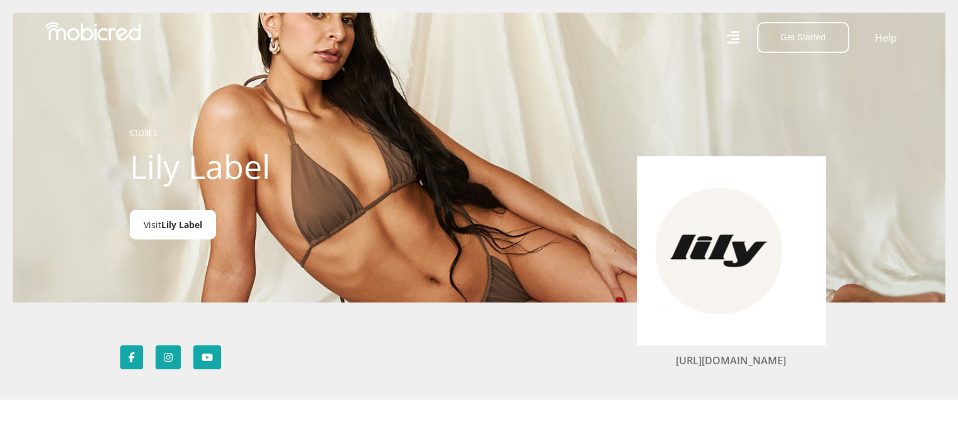
click at [196, 224] on span "Lily Label" at bounding box center [181, 224] width 41 height 12
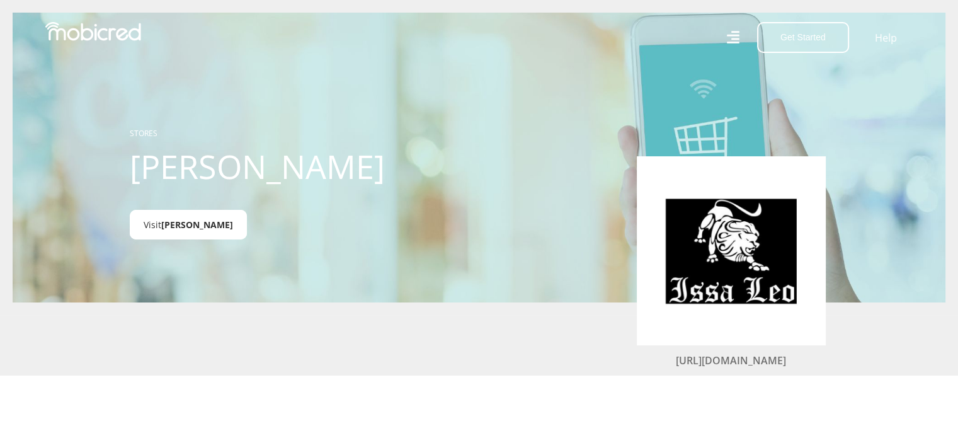
click at [161, 231] on link "Visit Issa Leo" at bounding box center [188, 225] width 117 height 30
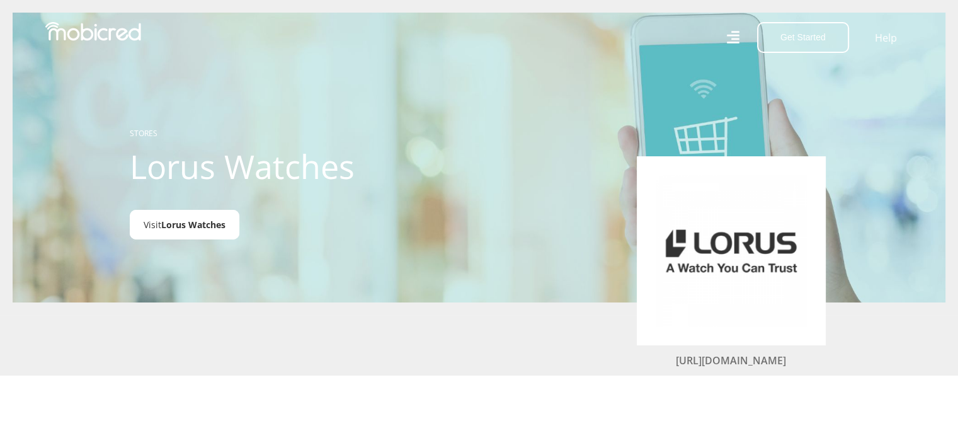
click at [196, 230] on span "Lorus Watches" at bounding box center [193, 224] width 64 height 12
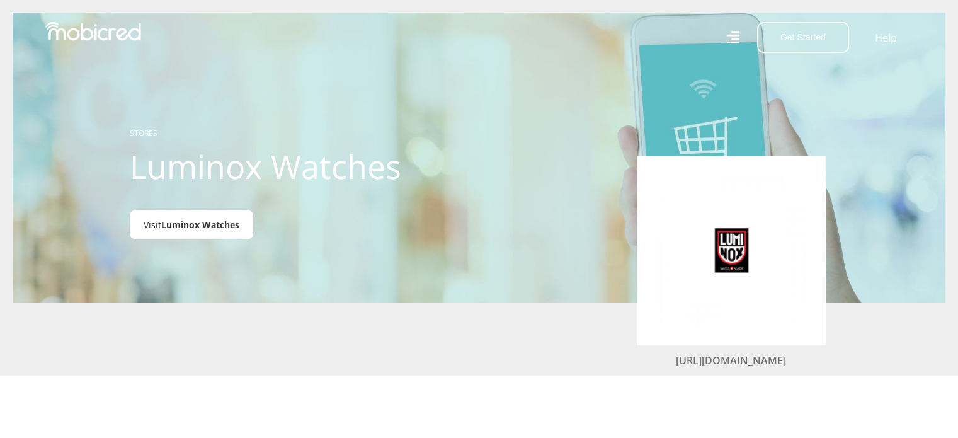
click at [189, 227] on span "Luminox Watches" at bounding box center [200, 224] width 78 height 12
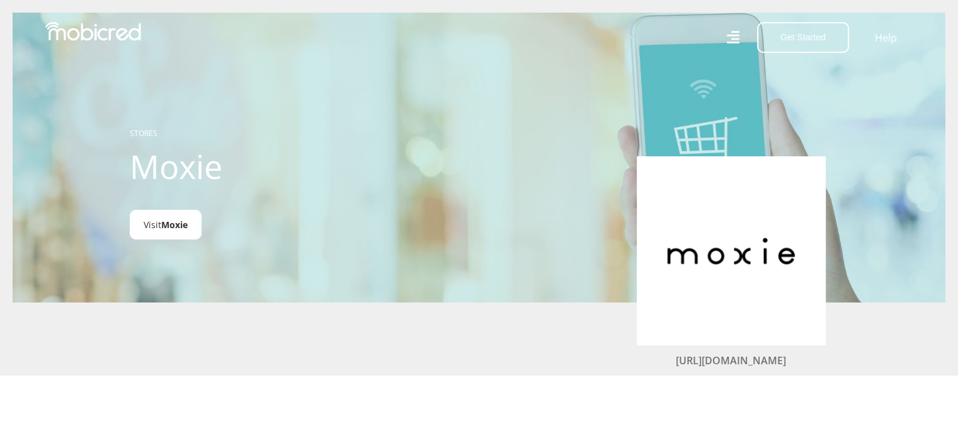
click at [177, 220] on span "Moxie" at bounding box center [174, 224] width 26 height 12
click at [176, 227] on span "Moxie" at bounding box center [174, 224] width 26 height 12
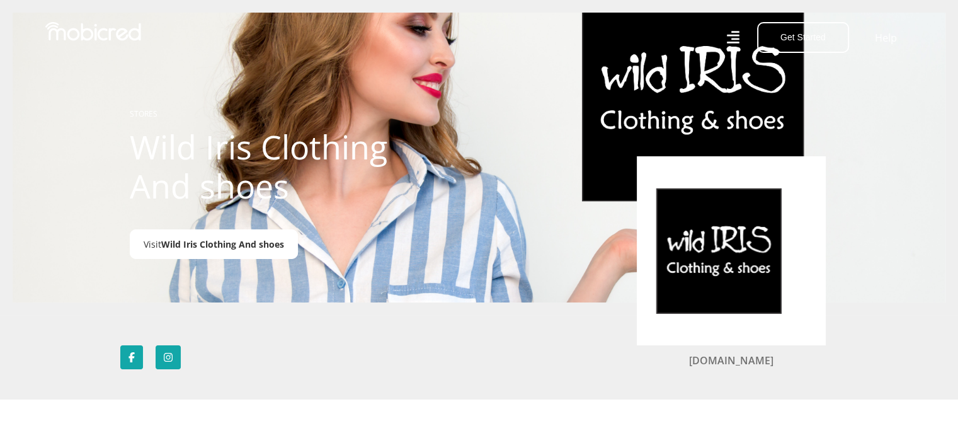
click at [172, 238] on link "Visit Wild Iris Clothing And shoes" at bounding box center [214, 244] width 168 height 30
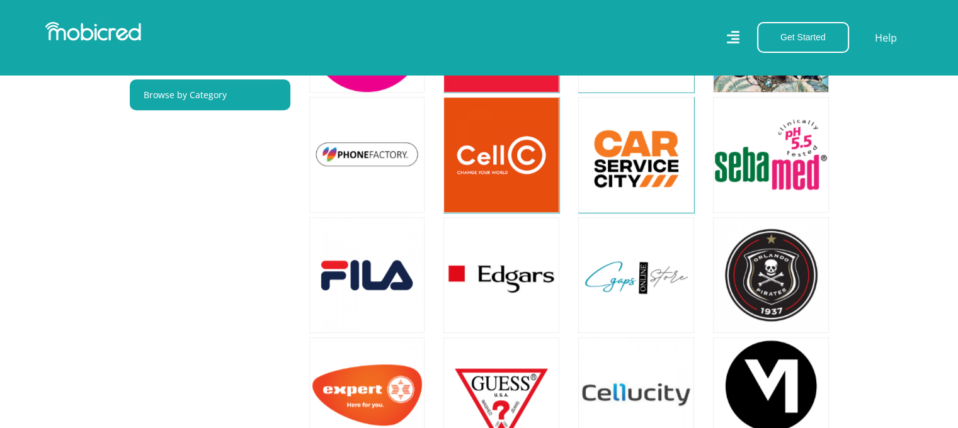
scroll to position [630, 0]
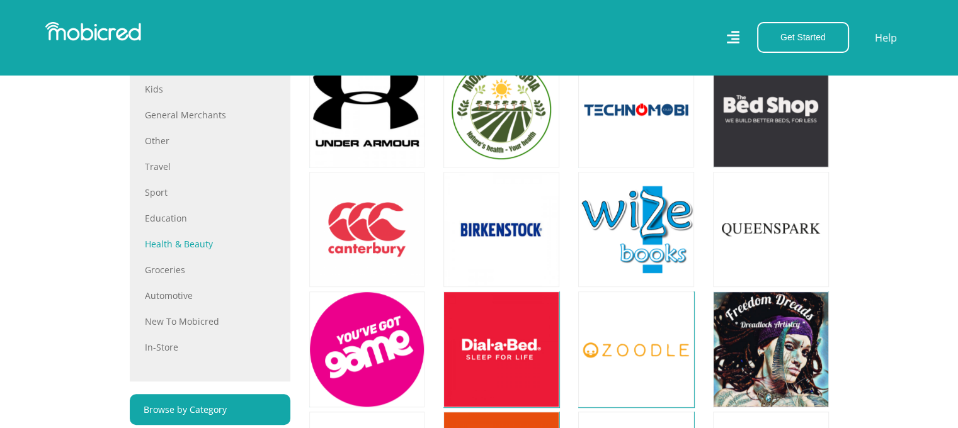
click at [159, 246] on link "Health & Beauty" at bounding box center [210, 243] width 130 height 13
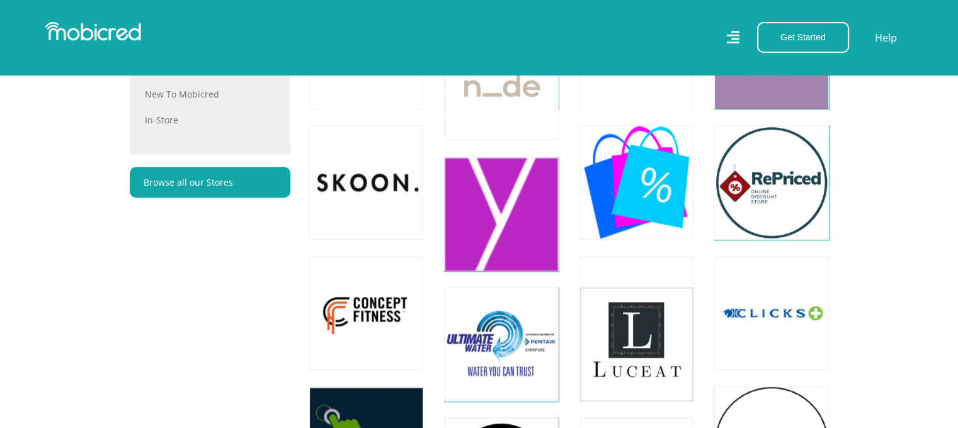
scroll to position [1259, 0]
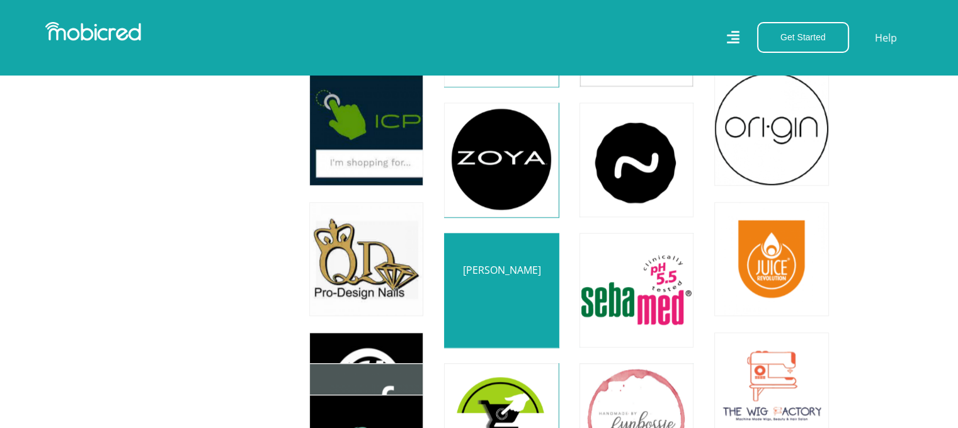
click at [502, 287] on link at bounding box center [501, 291] width 134 height 134
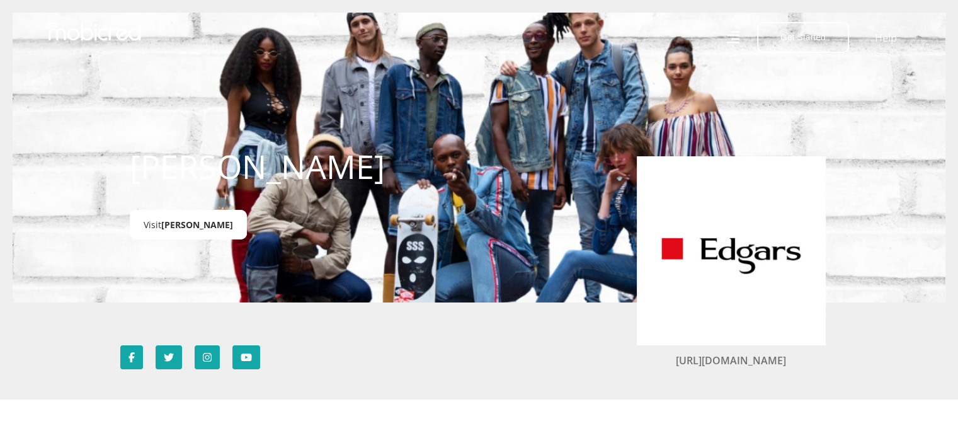
click at [178, 229] on span "[PERSON_NAME]" at bounding box center [197, 224] width 72 height 12
